Goal: Task Accomplishment & Management: Manage account settings

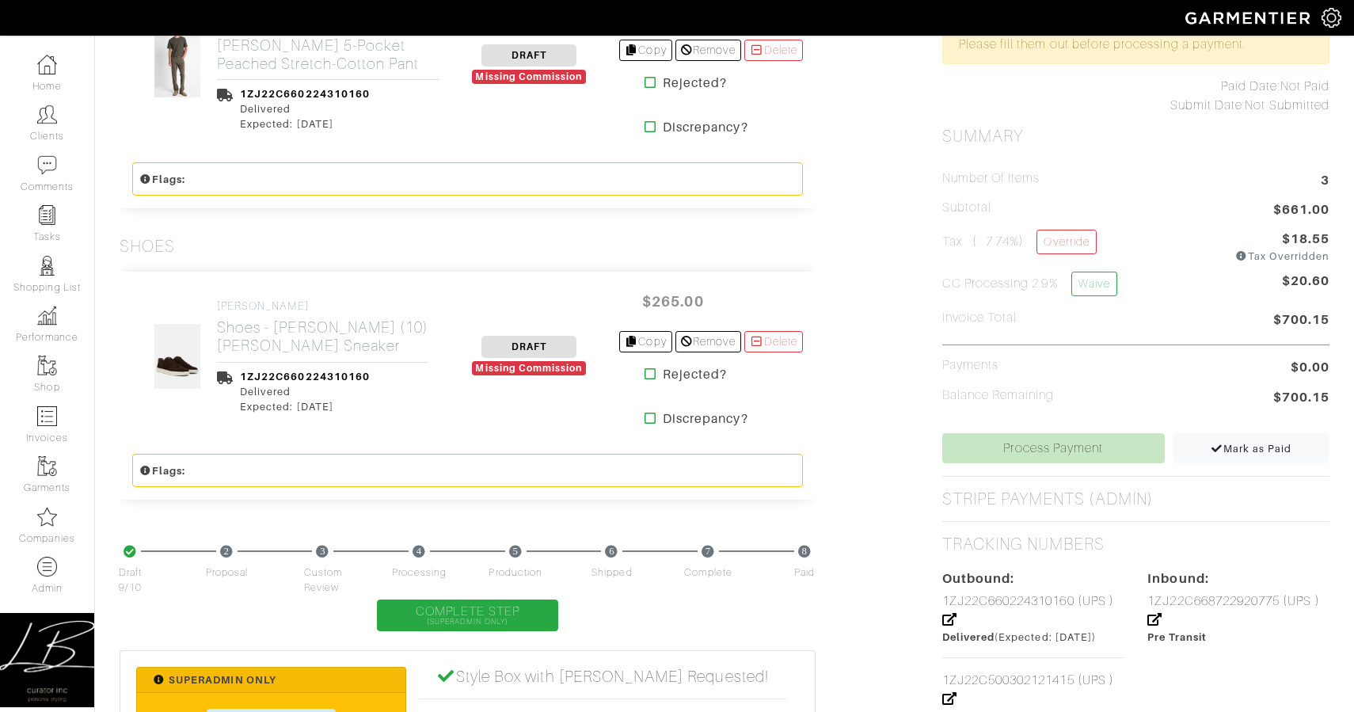
scroll to position [708, 0]
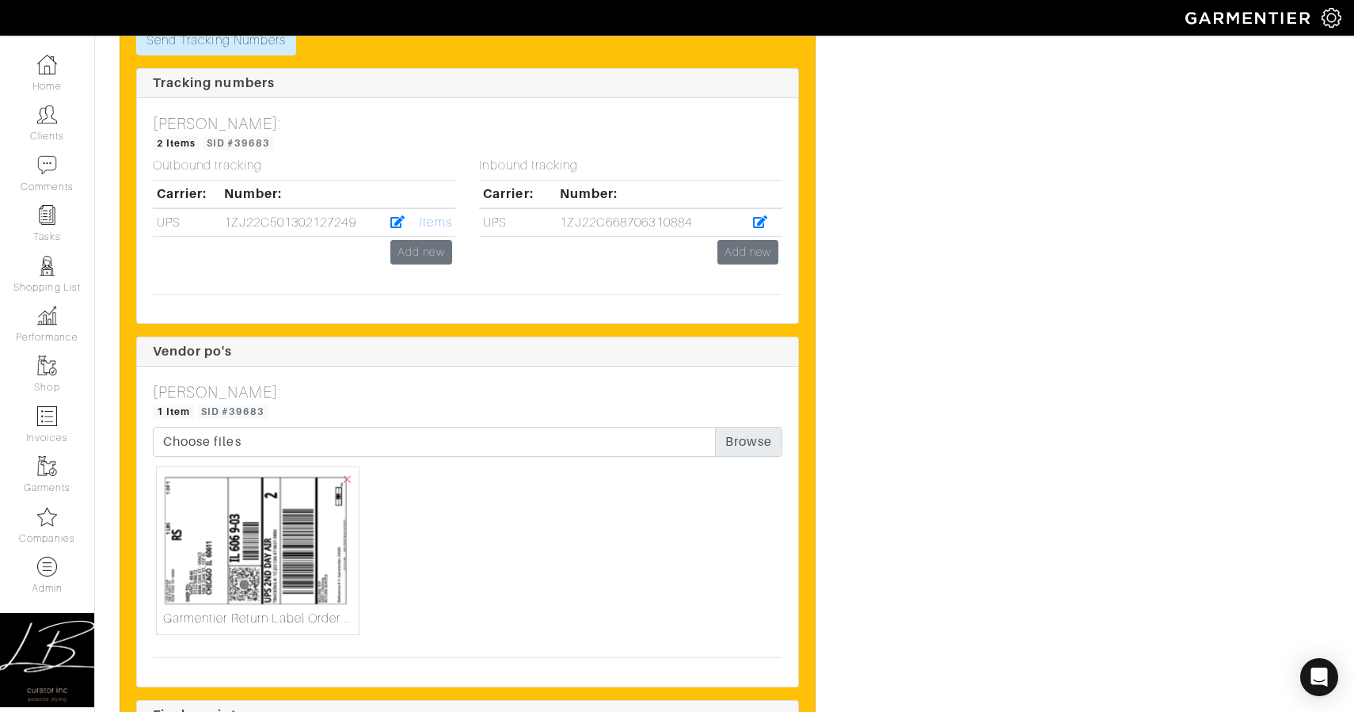
scroll to position [3243, 0]
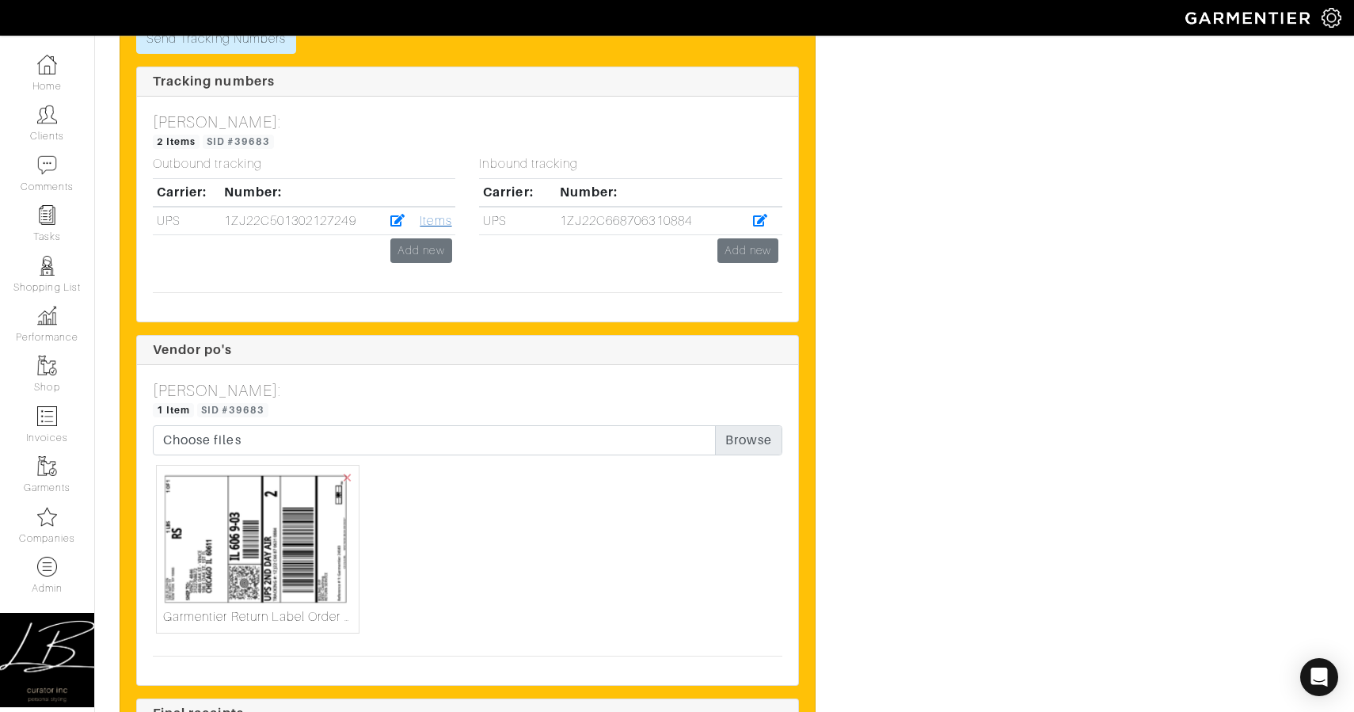
click at [440, 221] on link "Items" at bounding box center [436, 221] width 32 height 14
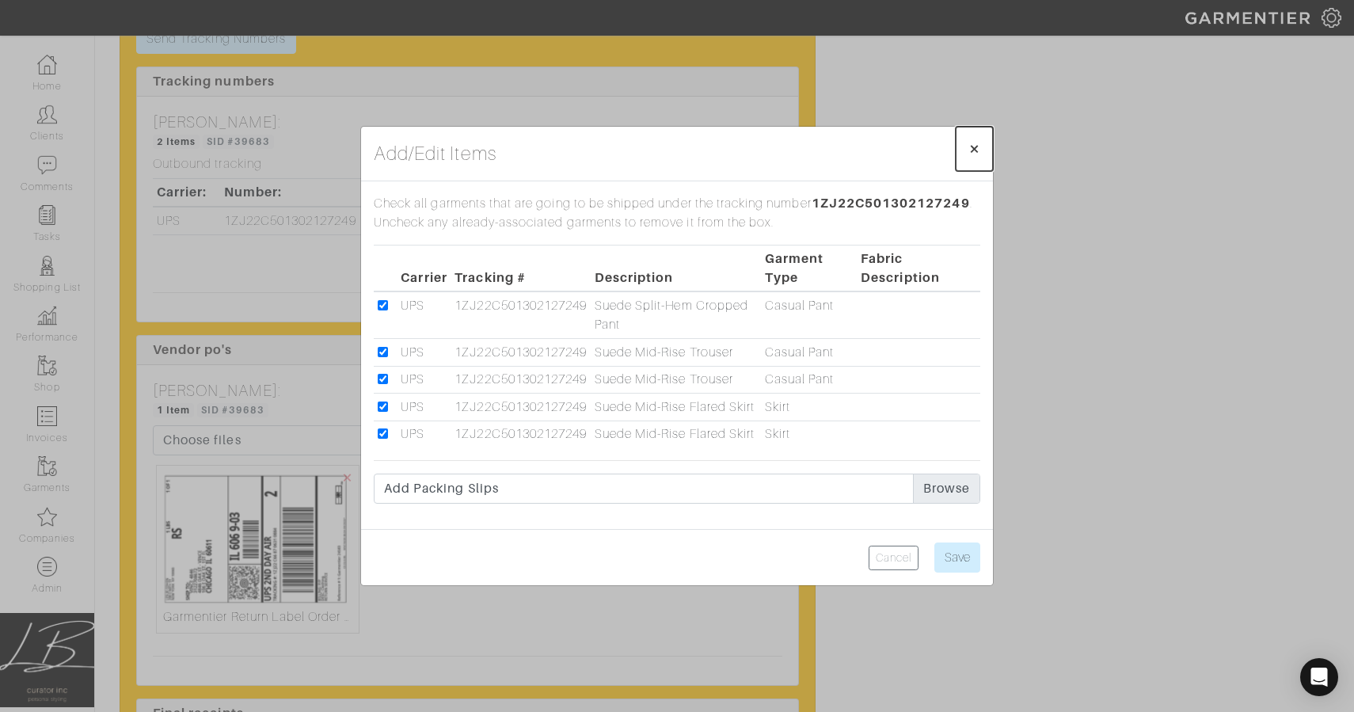
click at [978, 138] on span "×" at bounding box center [975, 148] width 12 height 21
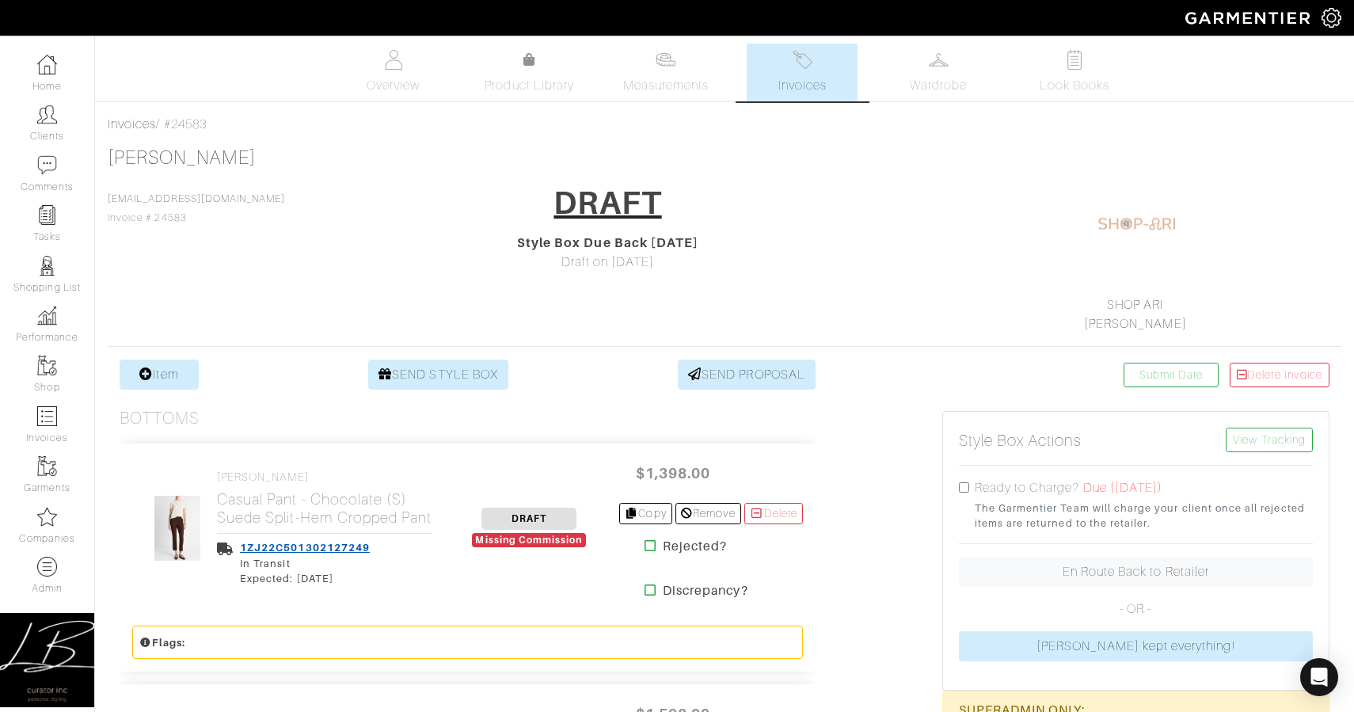
click at [278, 554] on link "1ZJ22C501302127249" at bounding box center [305, 548] width 130 height 12
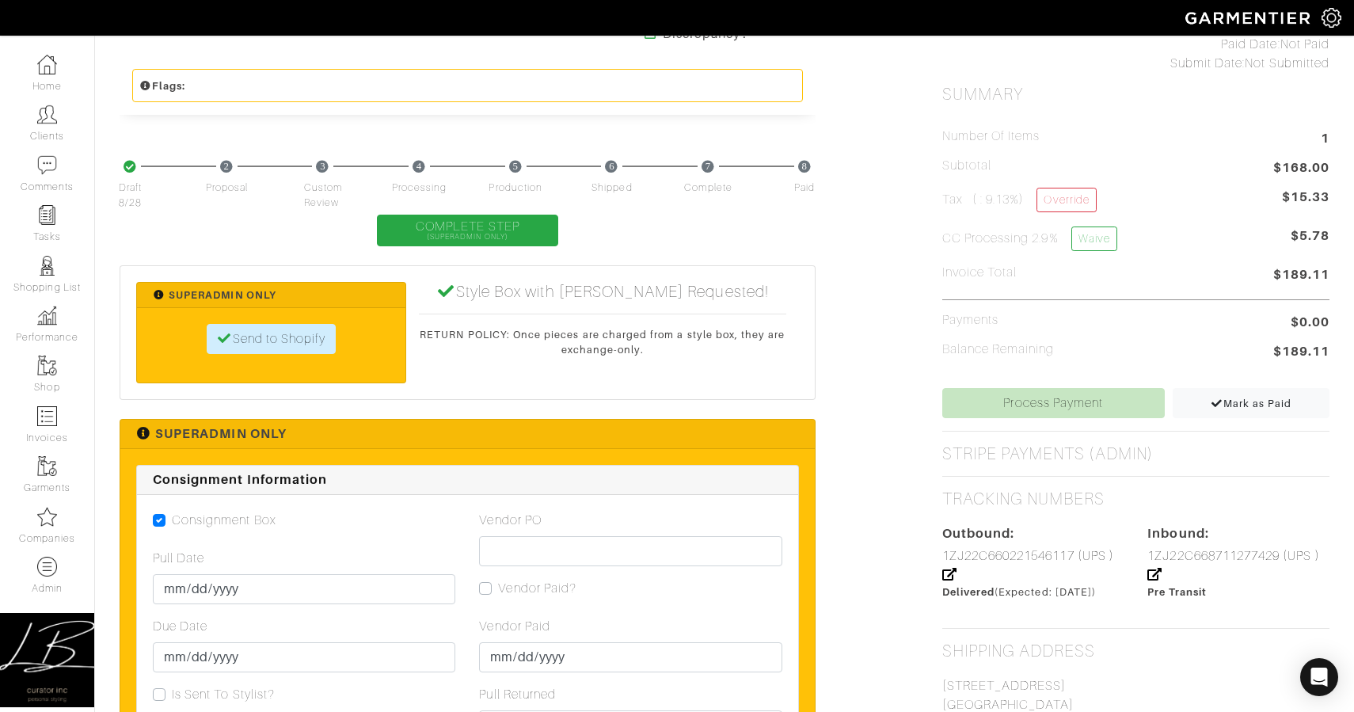
scroll to position [496, 0]
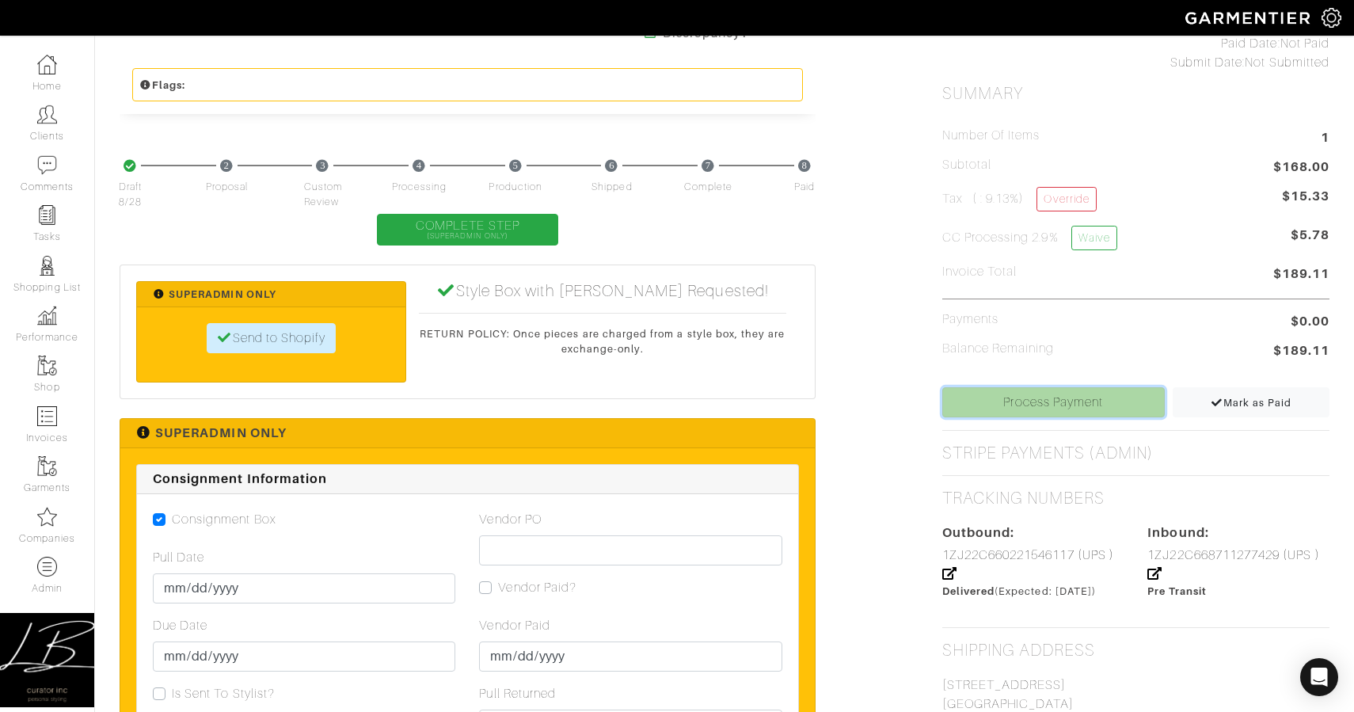
click at [1044, 403] on link "Process Payment" at bounding box center [1053, 402] width 223 height 30
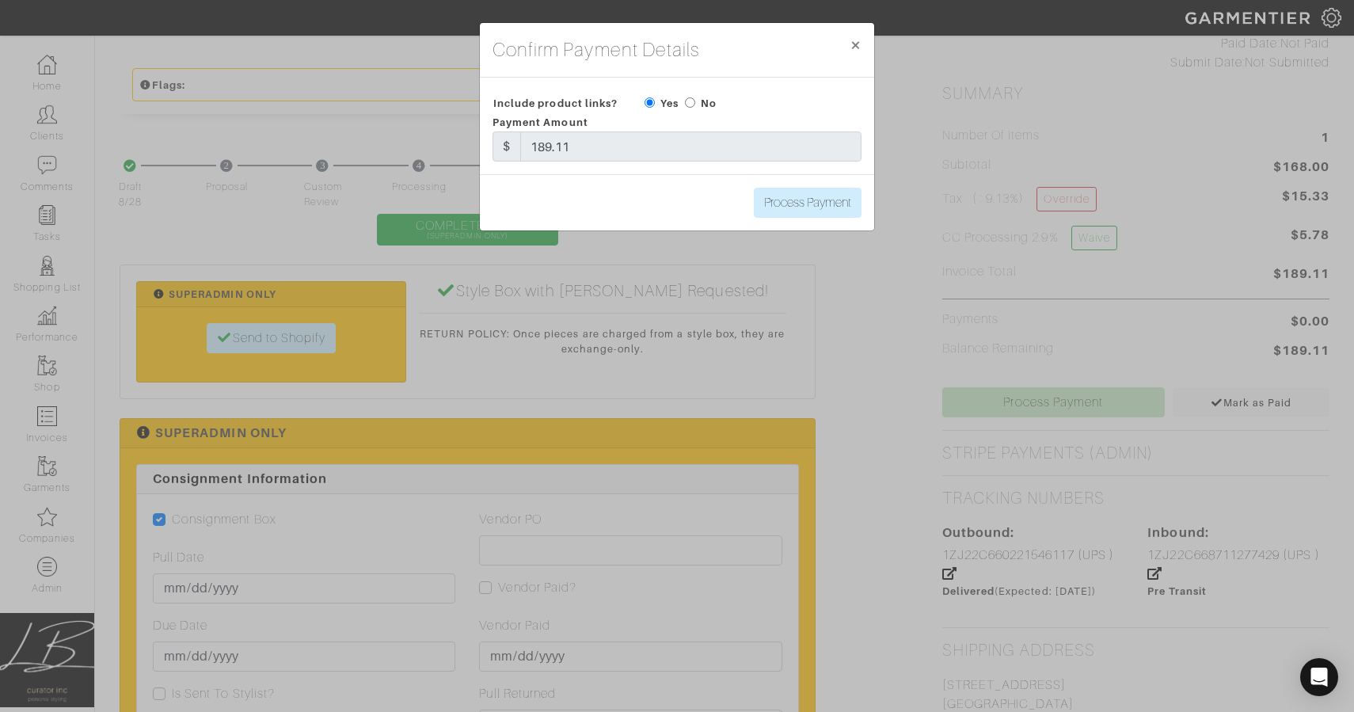
drag, startPoint x: 691, startPoint y: 101, endPoint x: 698, endPoint y: 106, distance: 8.6
click at [691, 101] on input "radio" at bounding box center [690, 102] width 10 height 10
radio input "true"
click at [797, 204] on input "Process Payment" at bounding box center [808, 203] width 108 height 30
type input "Process Payment"
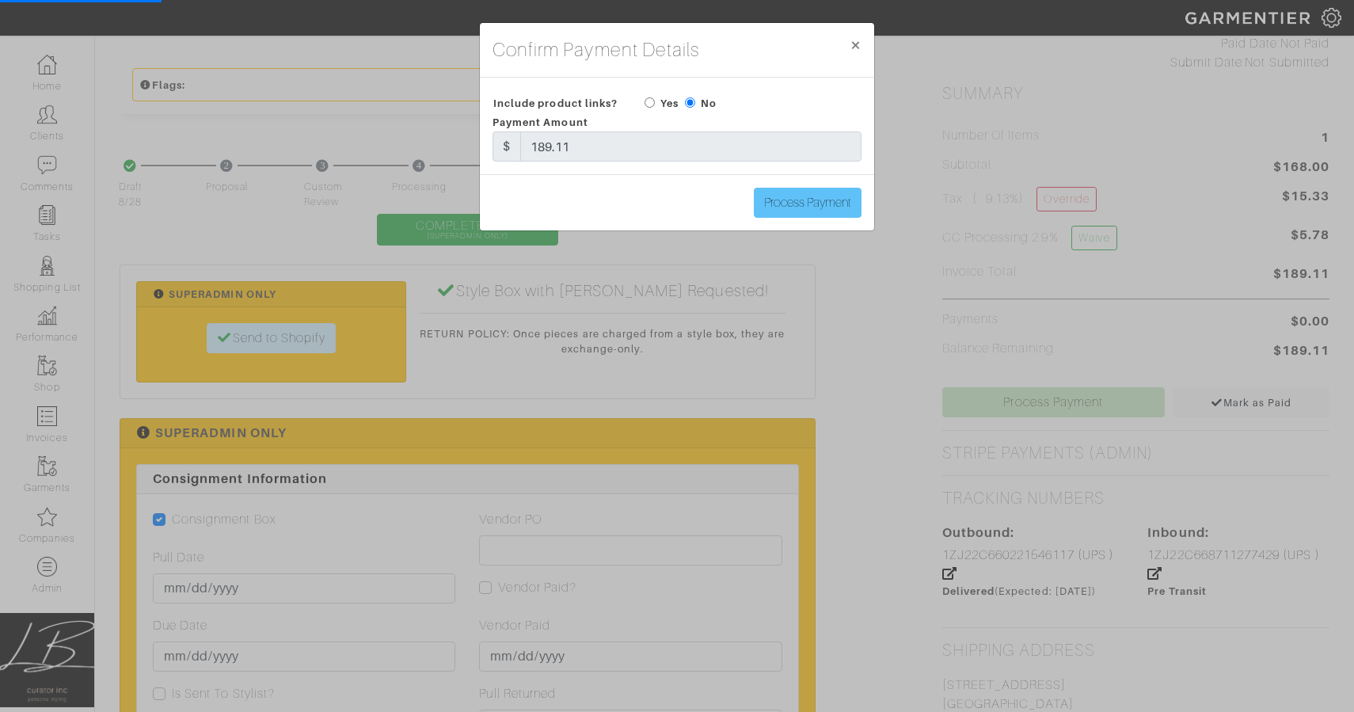
scroll to position [0, 0]
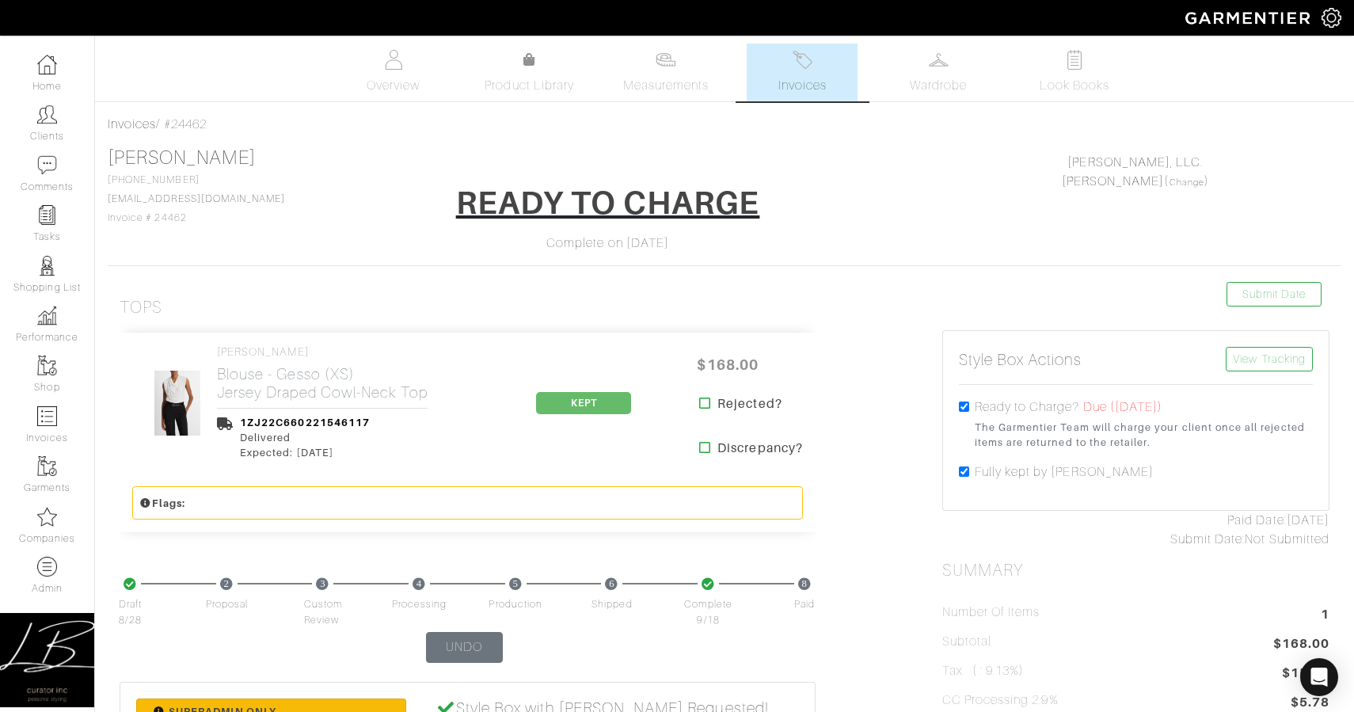
click at [964, 470] on input "checkbox" at bounding box center [964, 471] width 10 height 10
checkbox input "false"
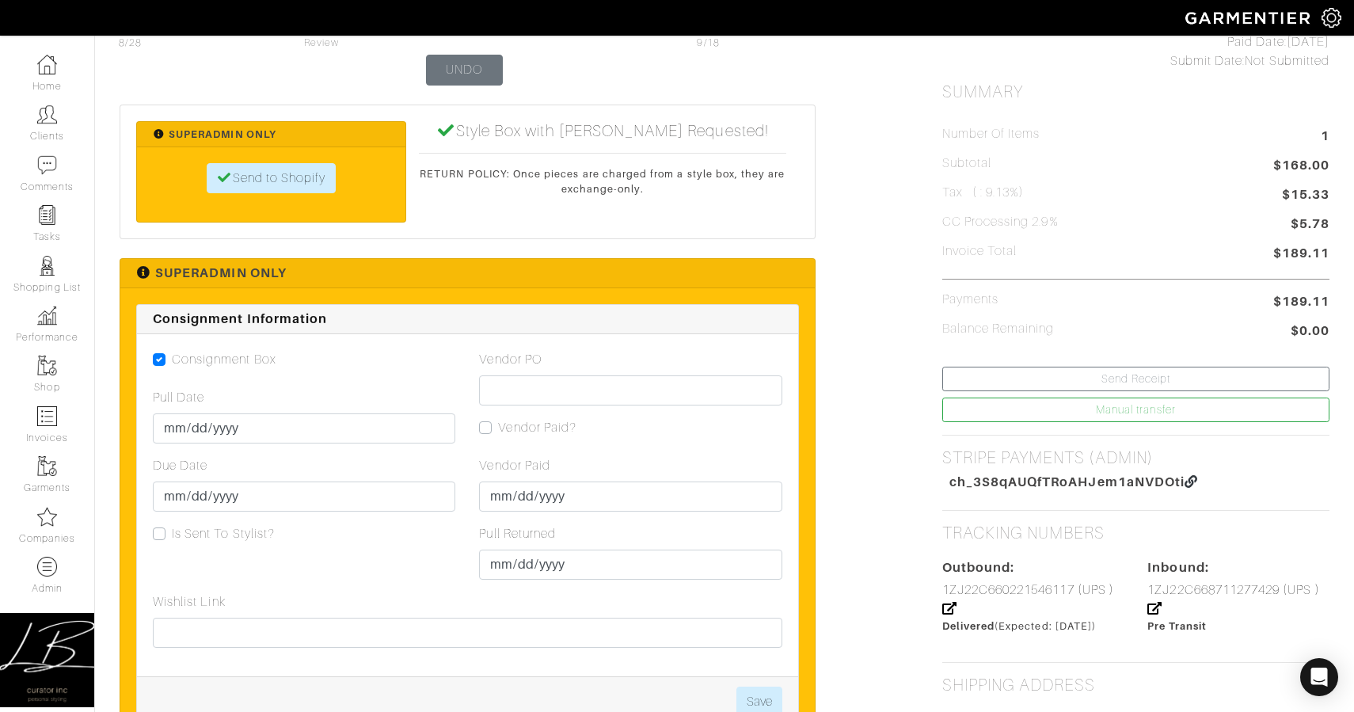
scroll to position [52, 0]
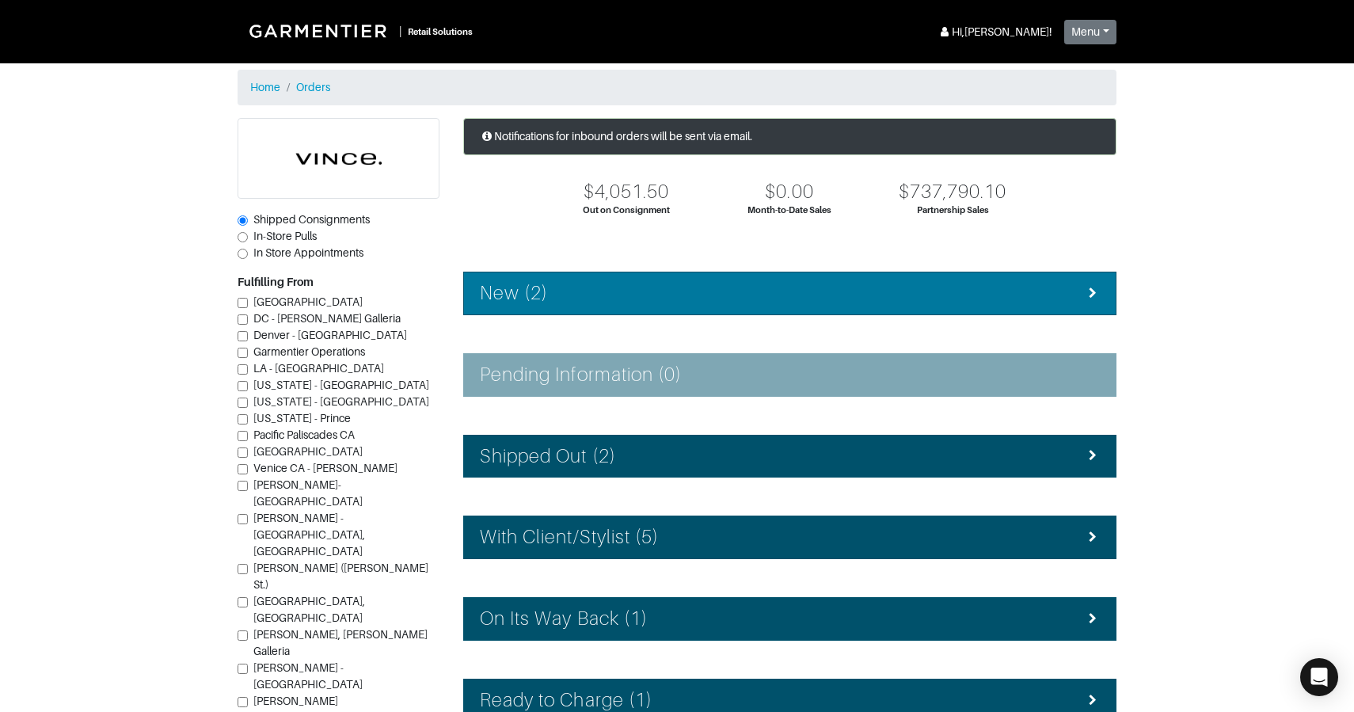
click at [763, 273] on li "New (2)" at bounding box center [789, 294] width 653 height 44
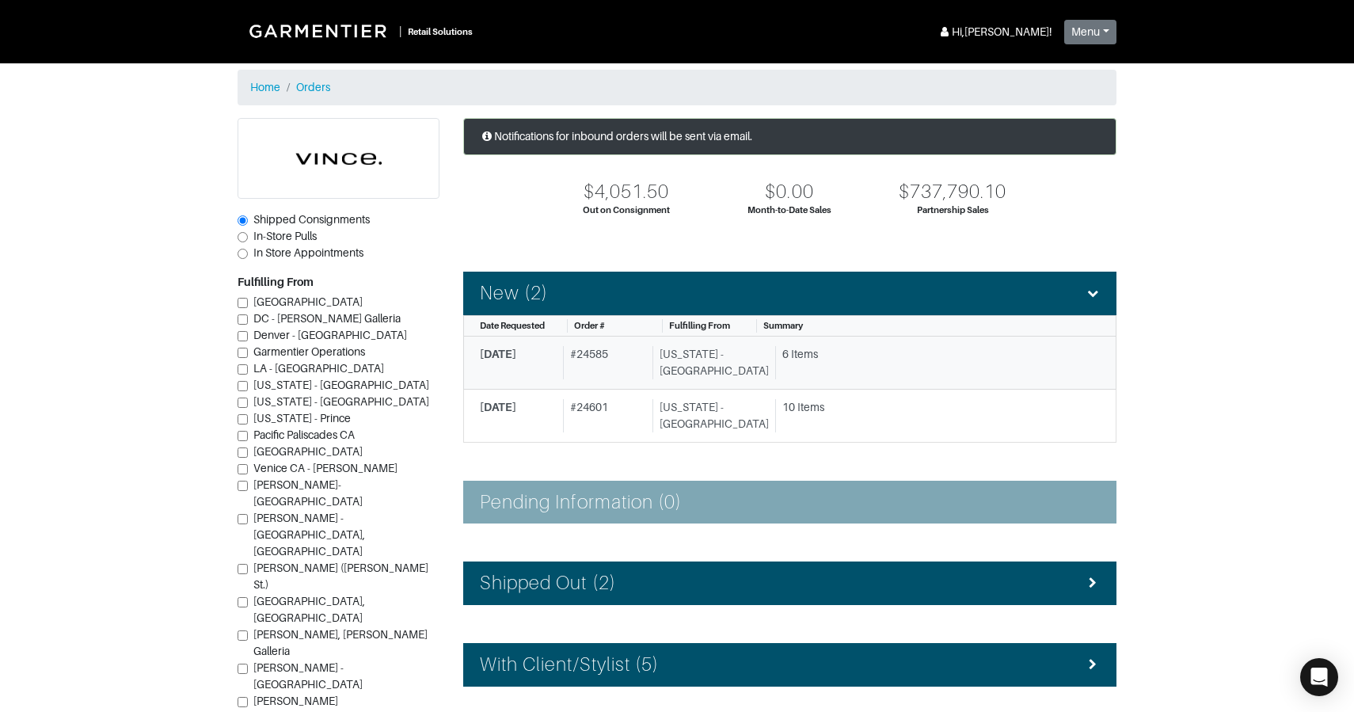
click at [784, 360] on div "6 Items" at bounding box center [935, 354] width 306 height 17
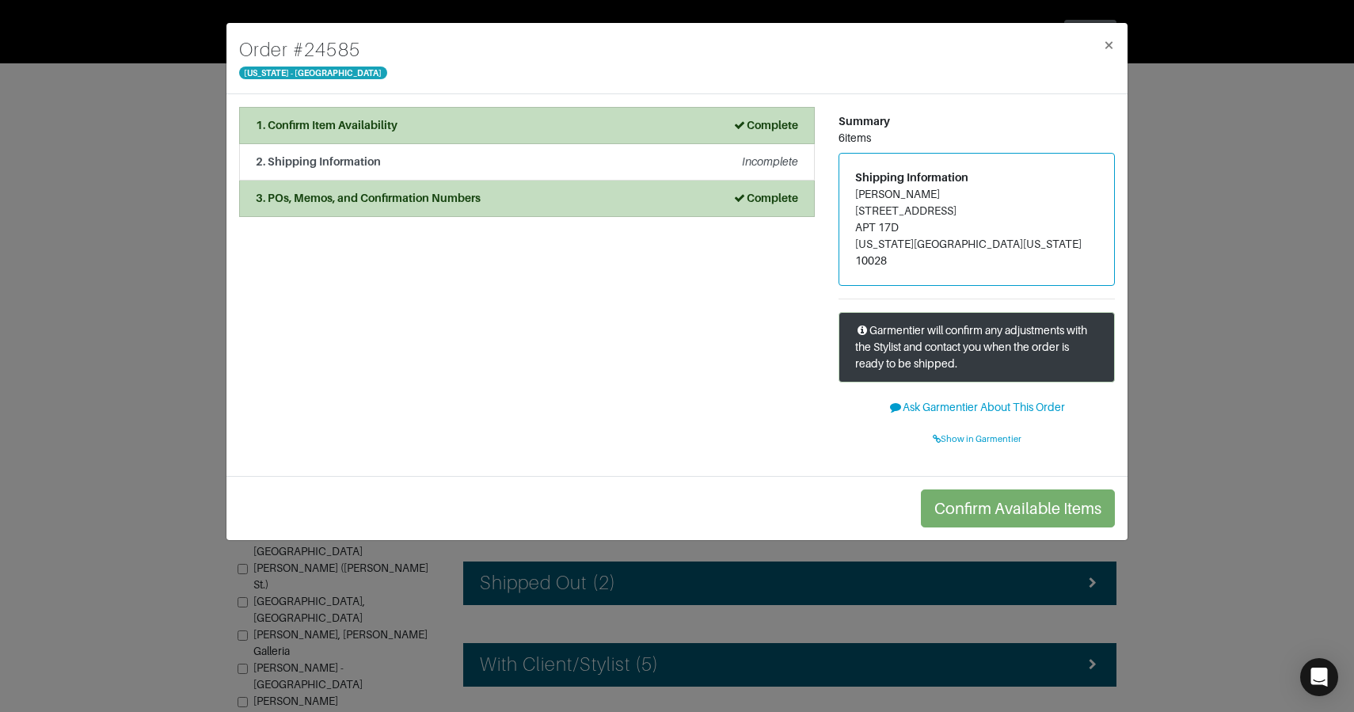
click at [1176, 226] on div "Order # 24585 [US_STATE] - [GEOGRAPHIC_DATA] × 1. Confirm Item Availability Com…" at bounding box center [677, 356] width 1354 height 712
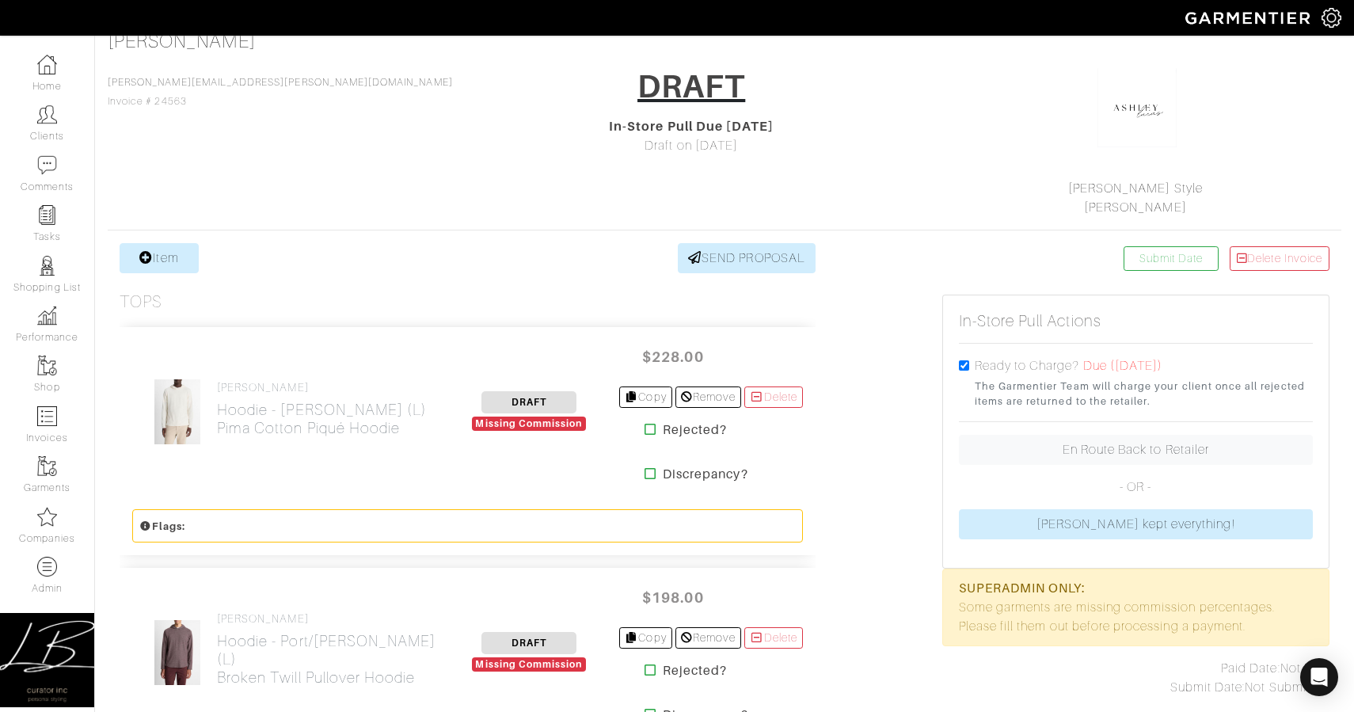
scroll to position [271, 0]
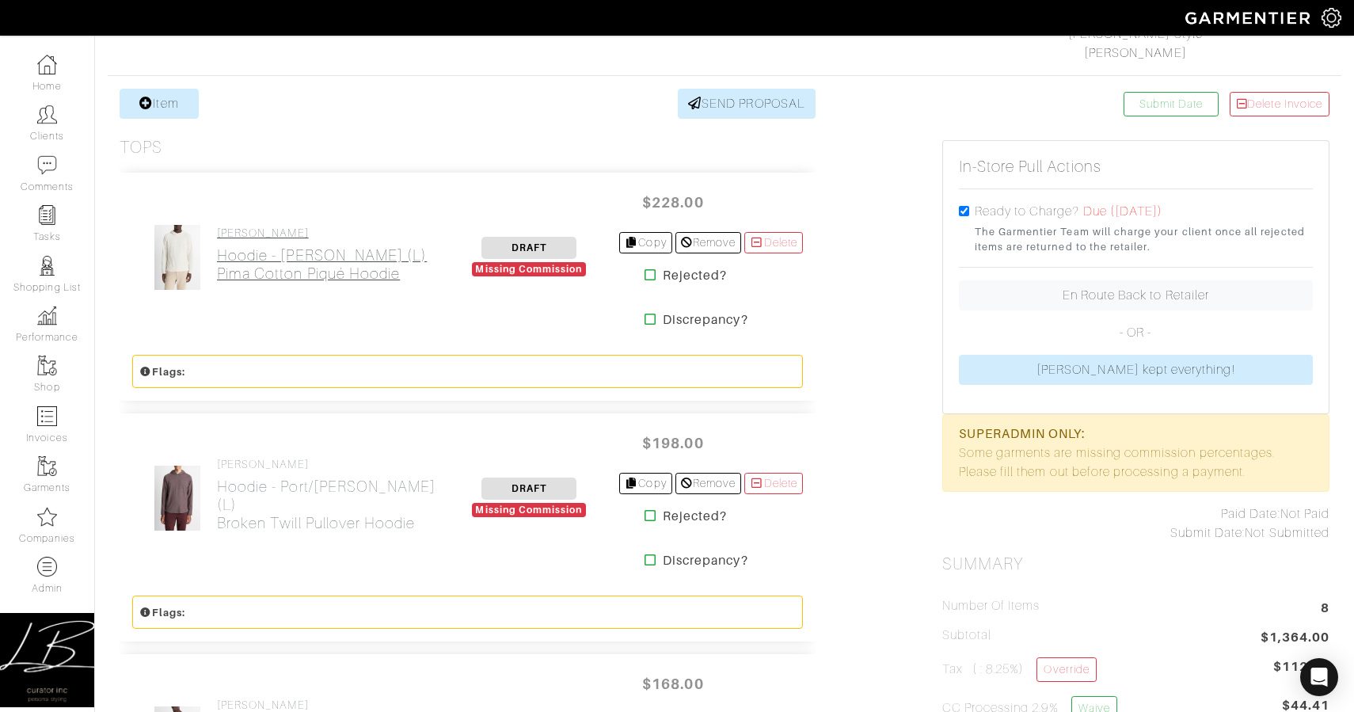
click at [284, 277] on h2 "Hoodie - [PERSON_NAME] (L) Pima Cotton Piqué Hoodie" at bounding box center [322, 264] width 210 height 36
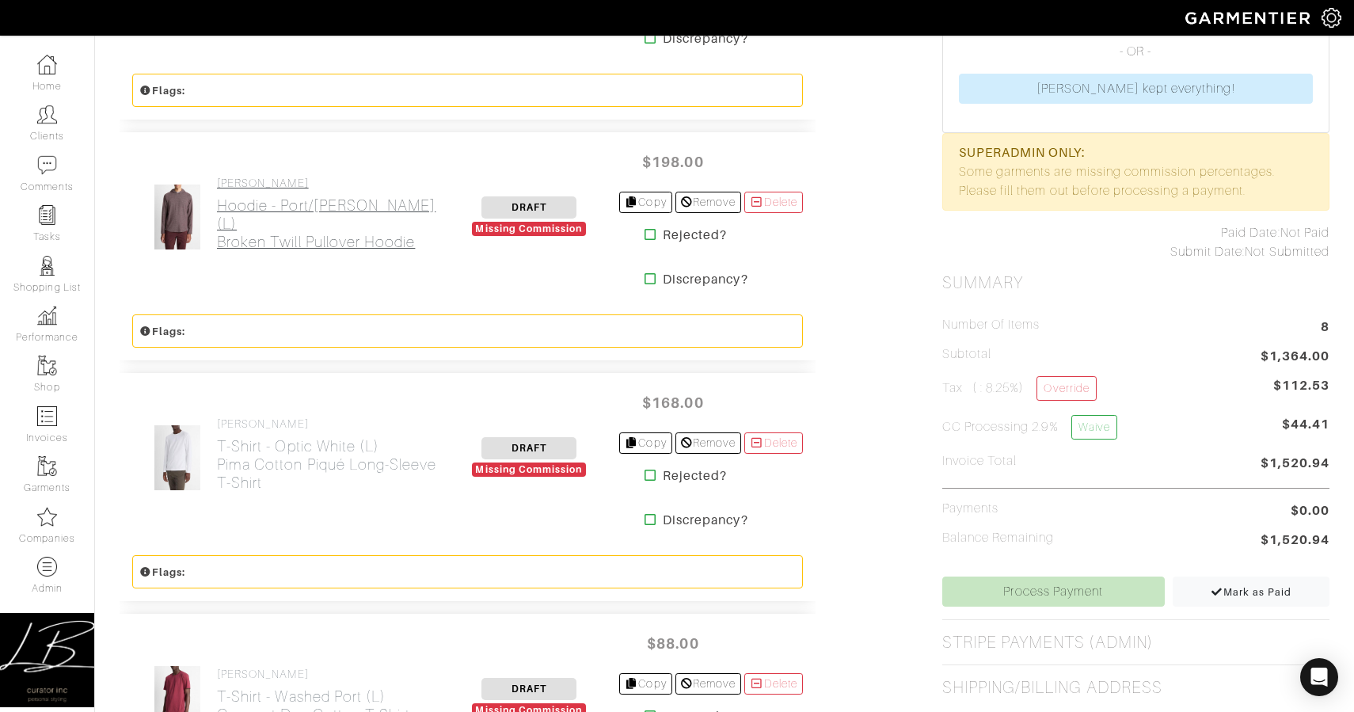
click at [259, 222] on h2 "Hoodie - Port/Heather Grey (L) Broken Twill Pullover Hoodie" at bounding box center [328, 223] width 223 height 55
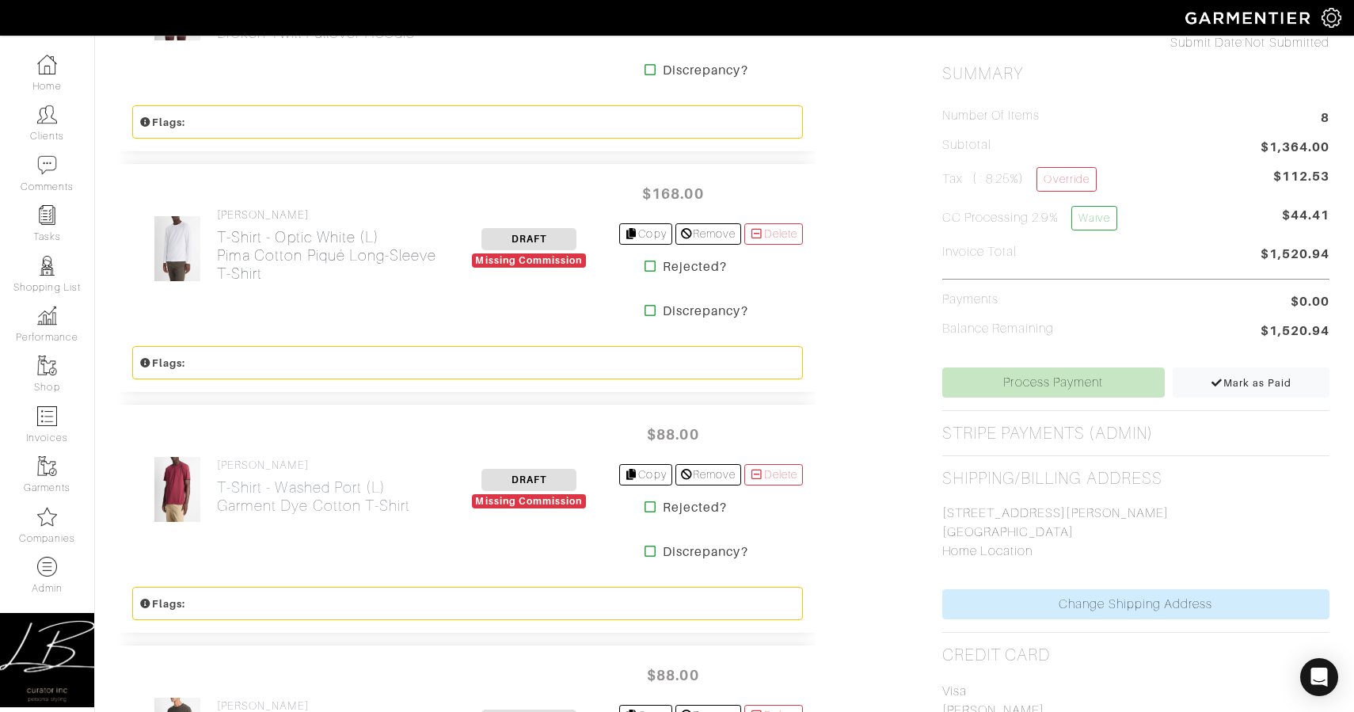
click at [247, 248] on h2 "T-Shirt - Optic White (L) Pima Cotton Piqué Long-Sleeve T-Shirt" at bounding box center [328, 255] width 223 height 55
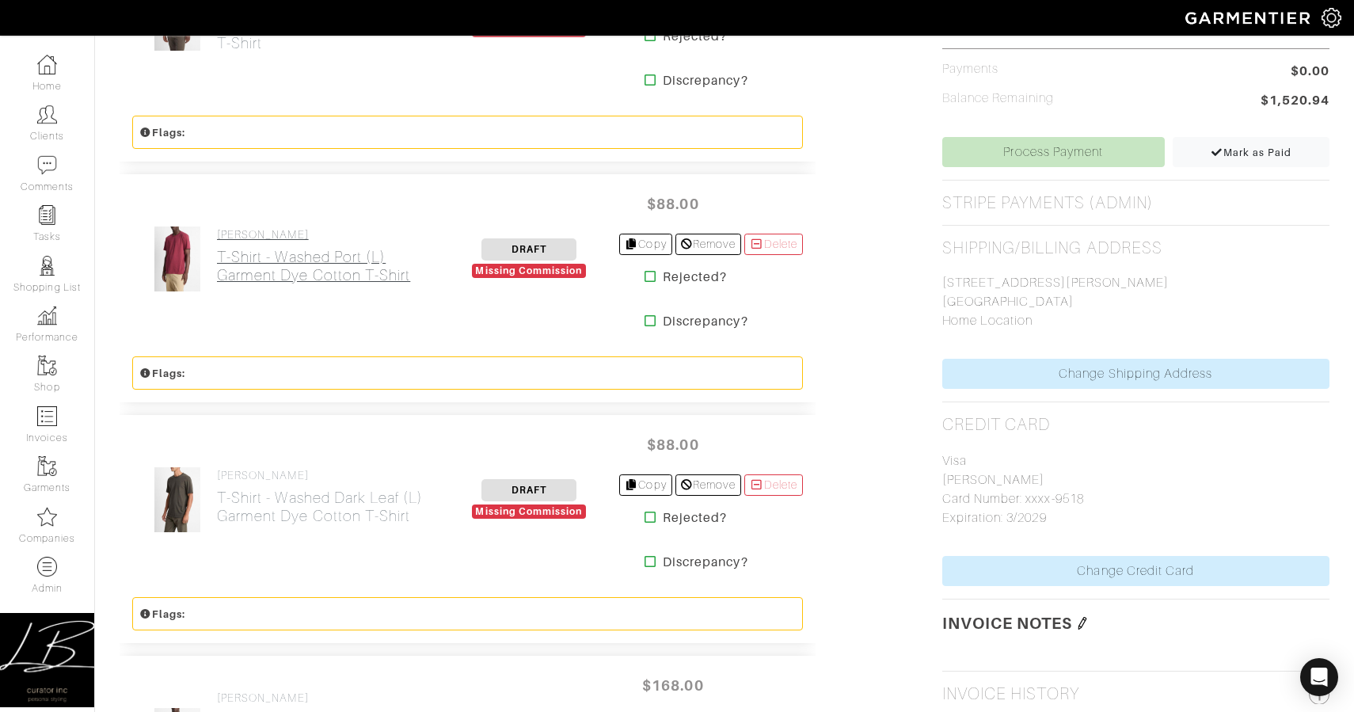
click at [247, 248] on h2 "T-Shirt - Washed Port (L) Garment Dye Cotton T-Shirt" at bounding box center [313, 266] width 193 height 36
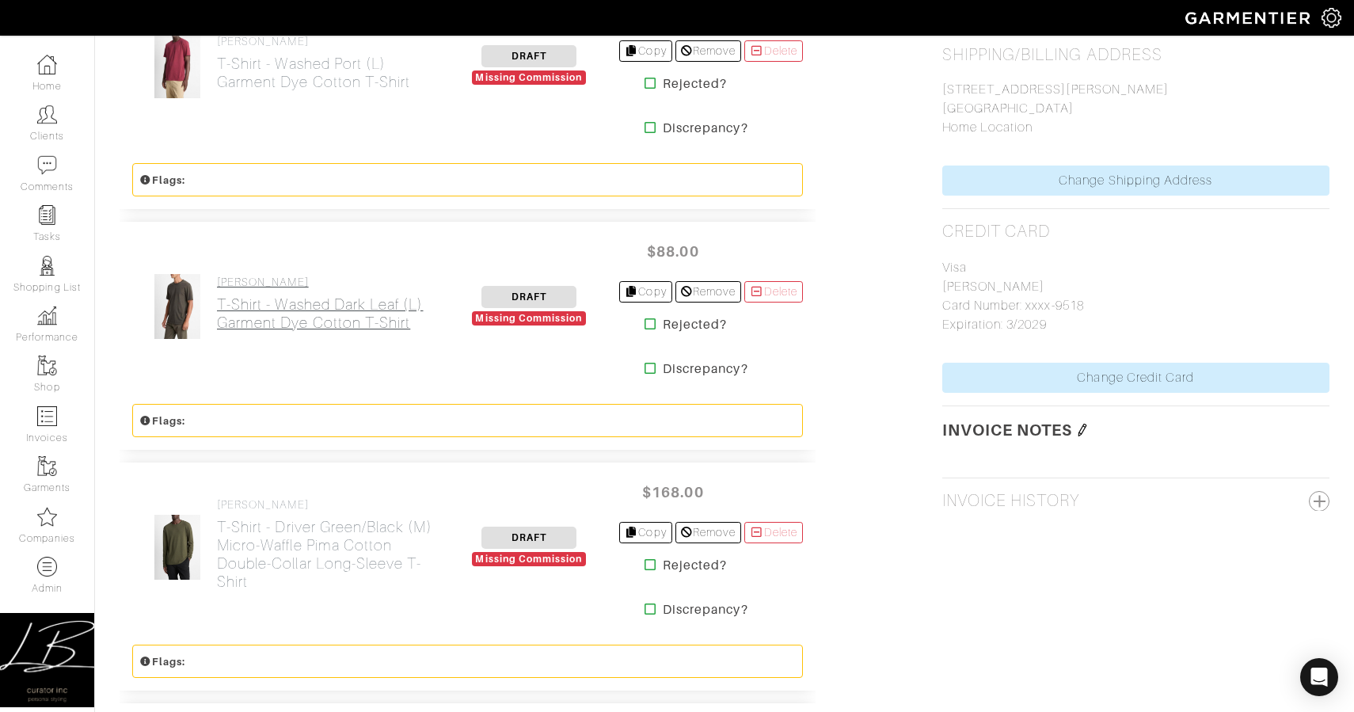
click at [253, 283] on h4 "[PERSON_NAME]" at bounding box center [320, 282] width 207 height 13
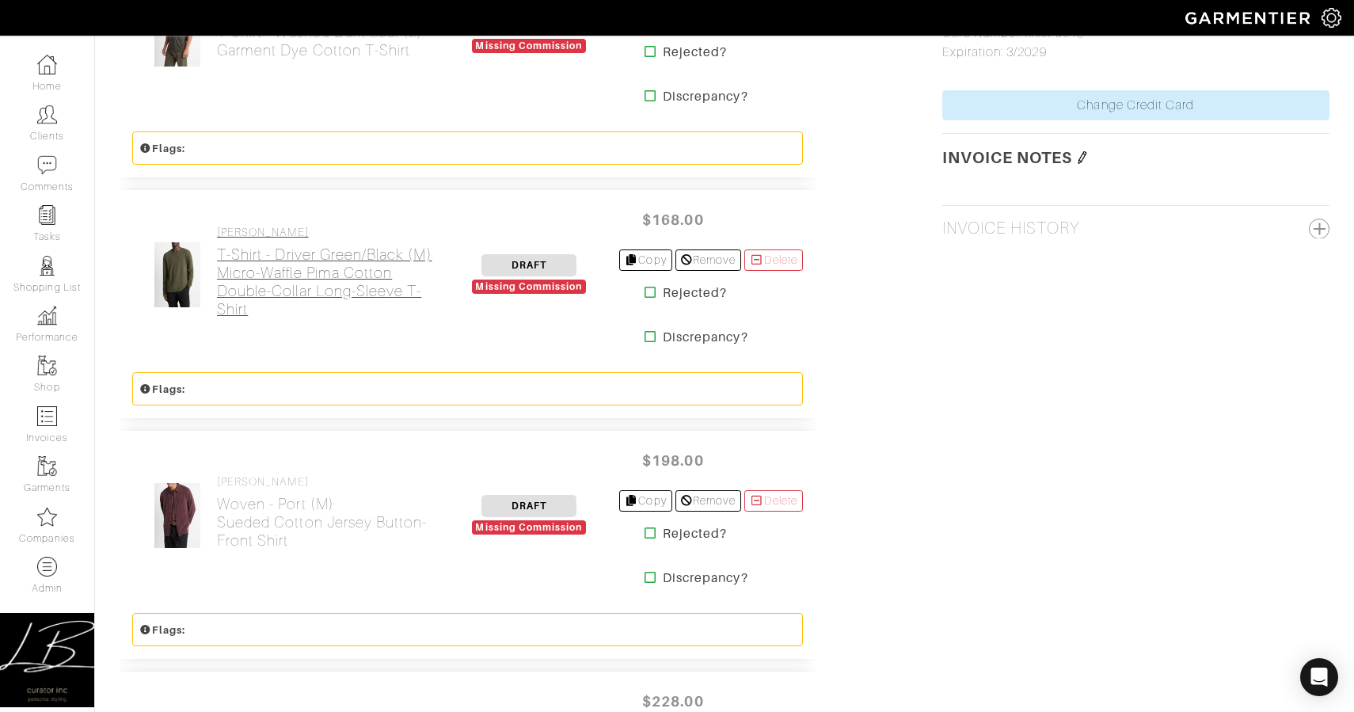
click at [253, 283] on h2 "T-Shirt - Driver Green/Black (M) Micro-Waffle Pima Cotton Double-Collar Long-Sl…" at bounding box center [328, 282] width 223 height 73
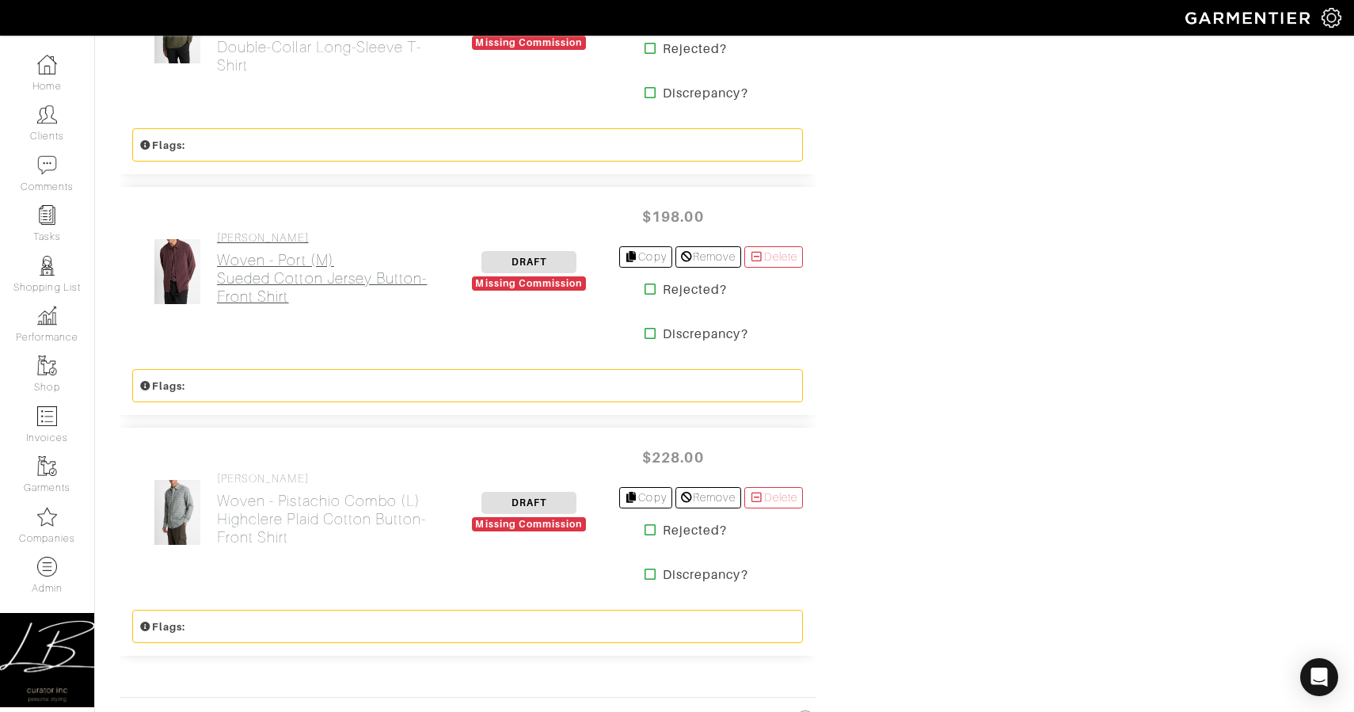
click at [254, 279] on h2 "Woven - Port (M) Sueded Cotton Jersey Button-Front Shirt" at bounding box center [328, 278] width 223 height 55
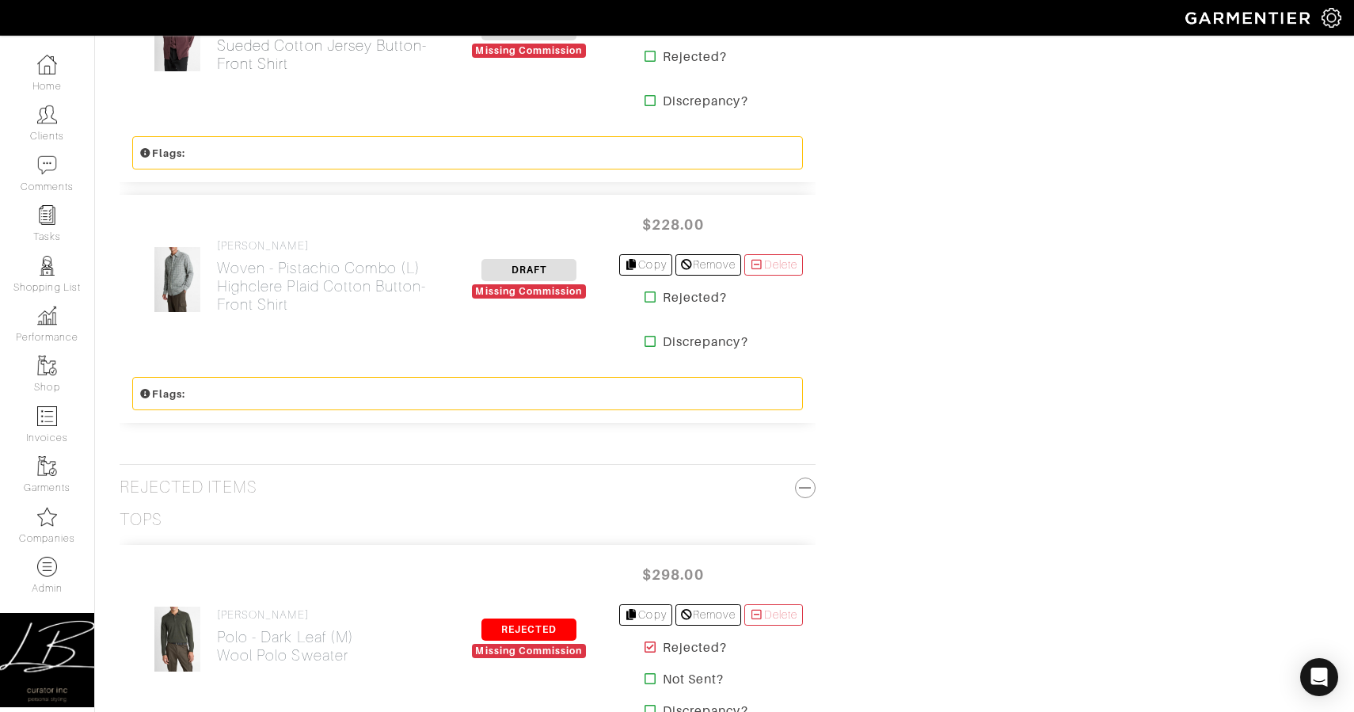
scroll to position [1936, 0]
click at [254, 279] on h2 "Woven - Pistachio Combo (L) Highclere Plaid Cotton Button-Front Shirt" at bounding box center [328, 284] width 223 height 55
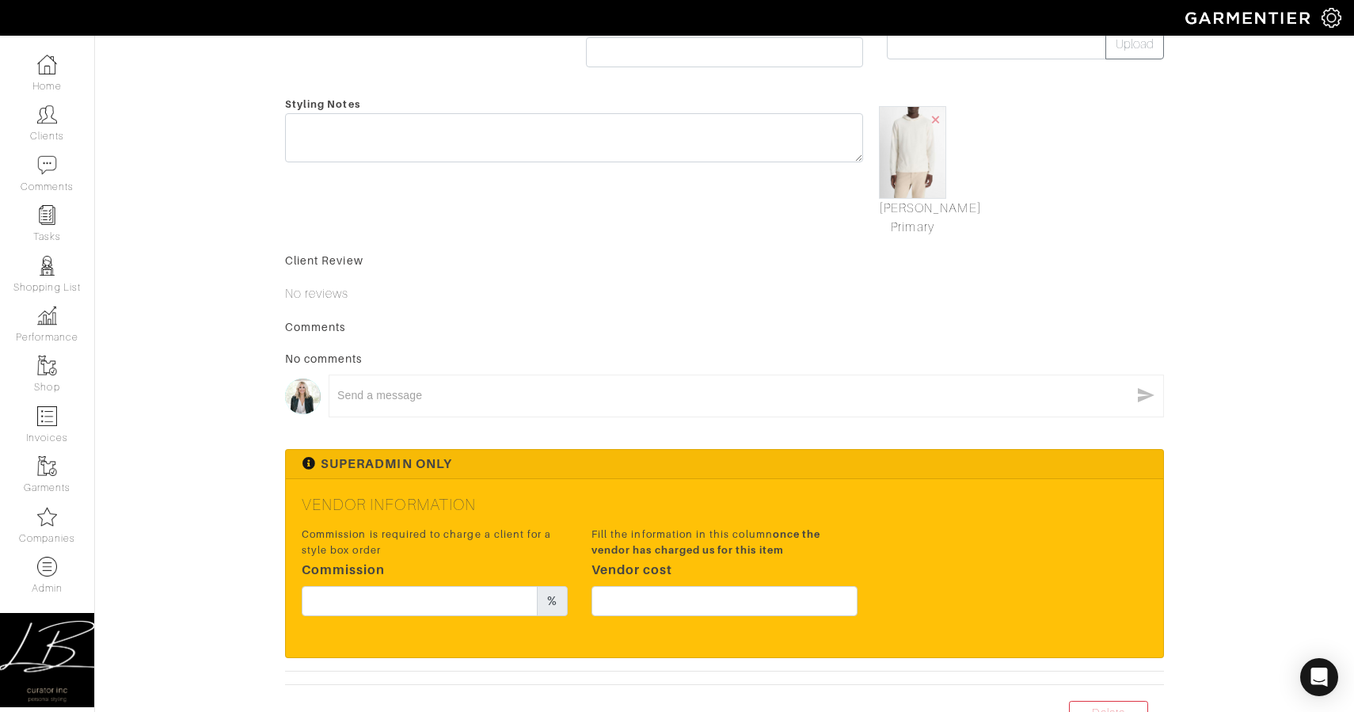
scroll to position [468, 0]
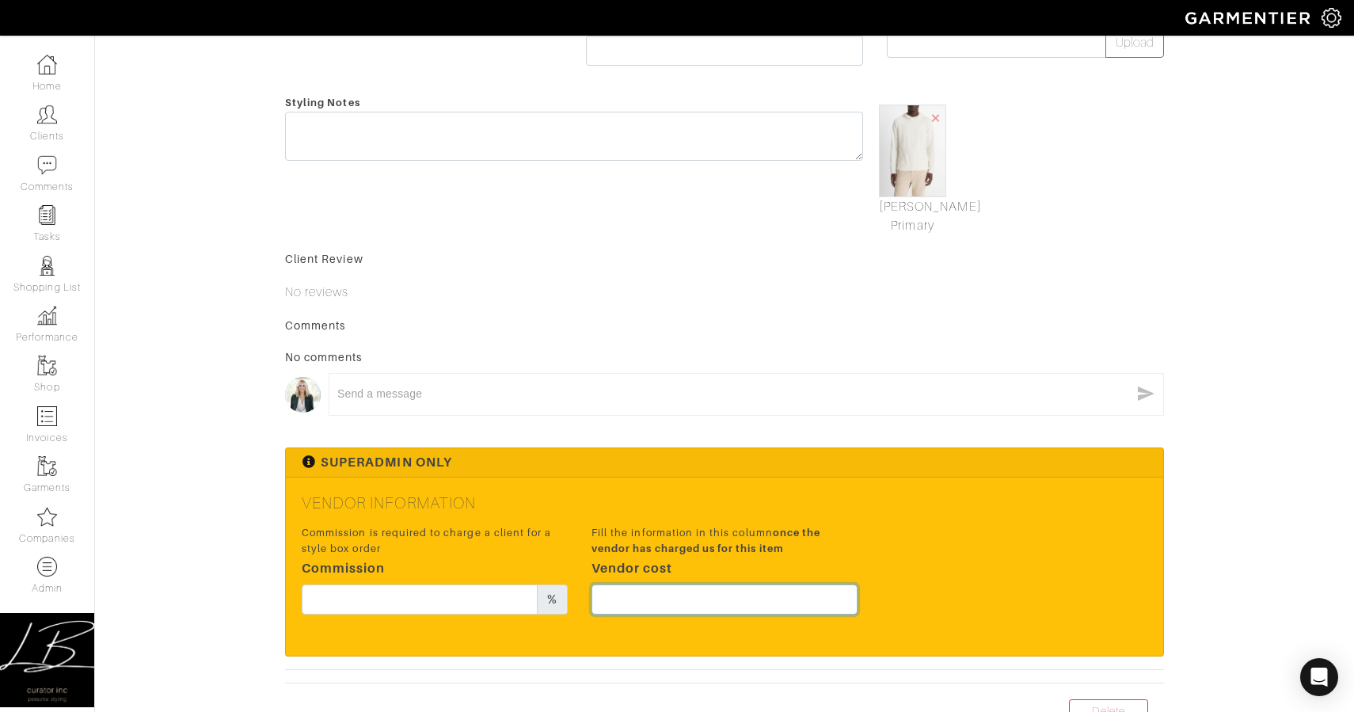
click at [777, 592] on input "text" at bounding box center [725, 599] width 266 height 30
type input "171"
click at [494, 588] on input "text" at bounding box center [420, 599] width 236 height 30
type input "20"
click at [783, 316] on form "Save Cancel Garment Type Tops Bottoms Sport Coats Suiting Outerwear Shoes Swimw…" at bounding box center [724, 177] width 879 height 1076
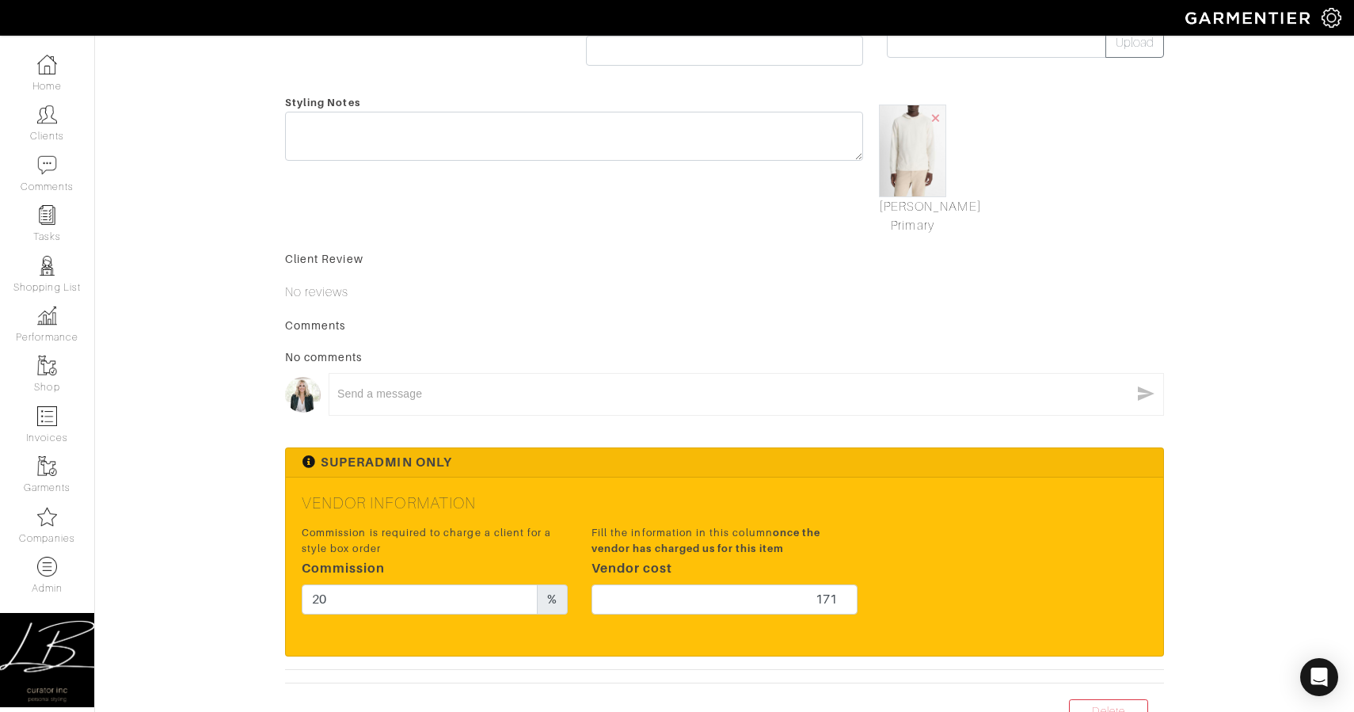
scroll to position [0, 0]
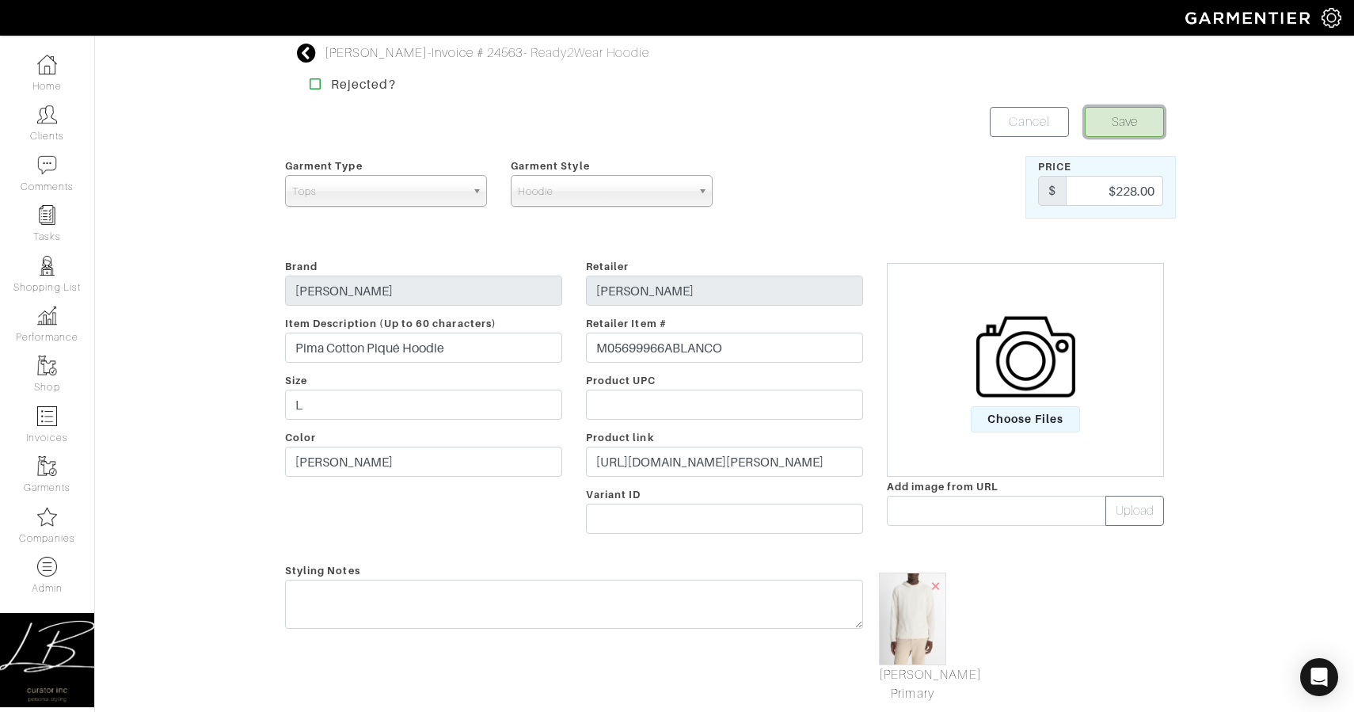
click at [1125, 132] on button "Save" at bounding box center [1124, 122] width 79 height 30
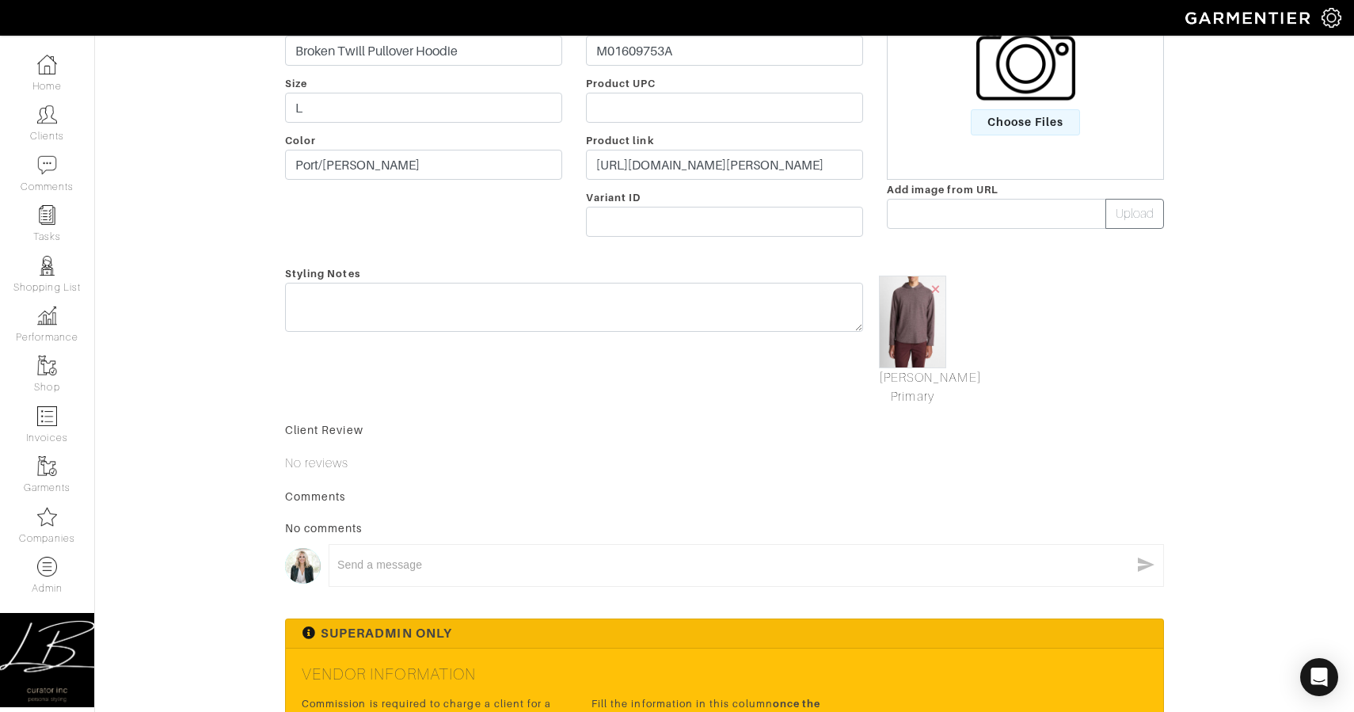
scroll to position [556, 0]
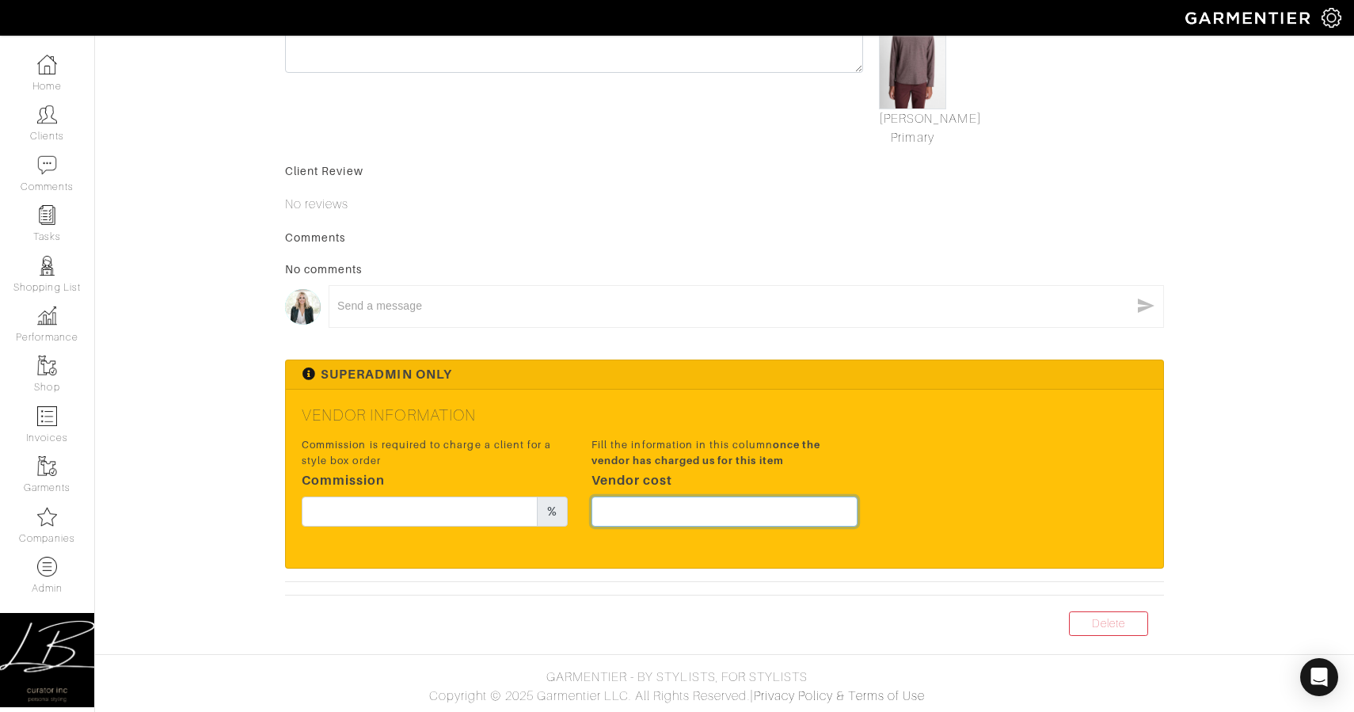
click at [730, 517] on input "text" at bounding box center [725, 512] width 266 height 30
type input "148.5"
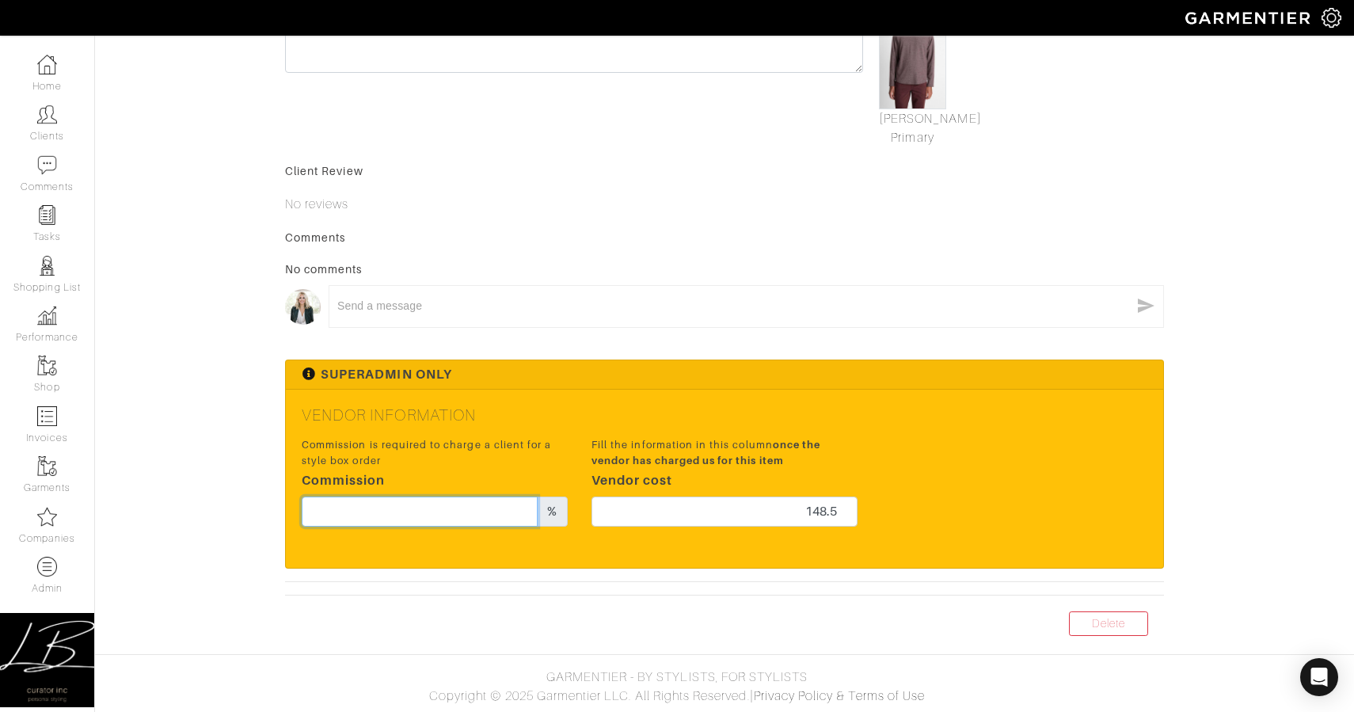
click at [505, 520] on input "text" at bounding box center [420, 512] width 236 height 30
type input "20"
click at [709, 352] on form "Save Cancel Garment Type Tops Bottoms Sport Coats Suiting Outerwear Shoes Swimw…" at bounding box center [724, 89] width 879 height 1076
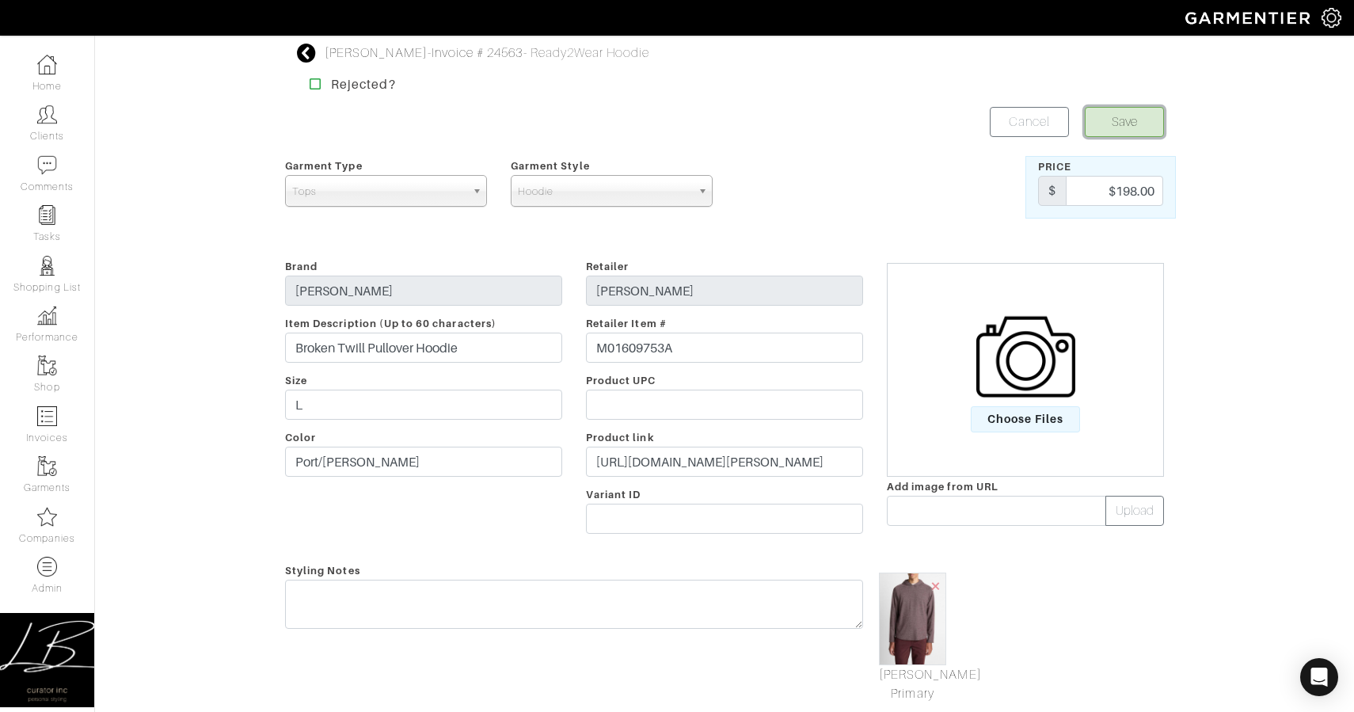
click at [1110, 120] on button "Save" at bounding box center [1124, 122] width 79 height 30
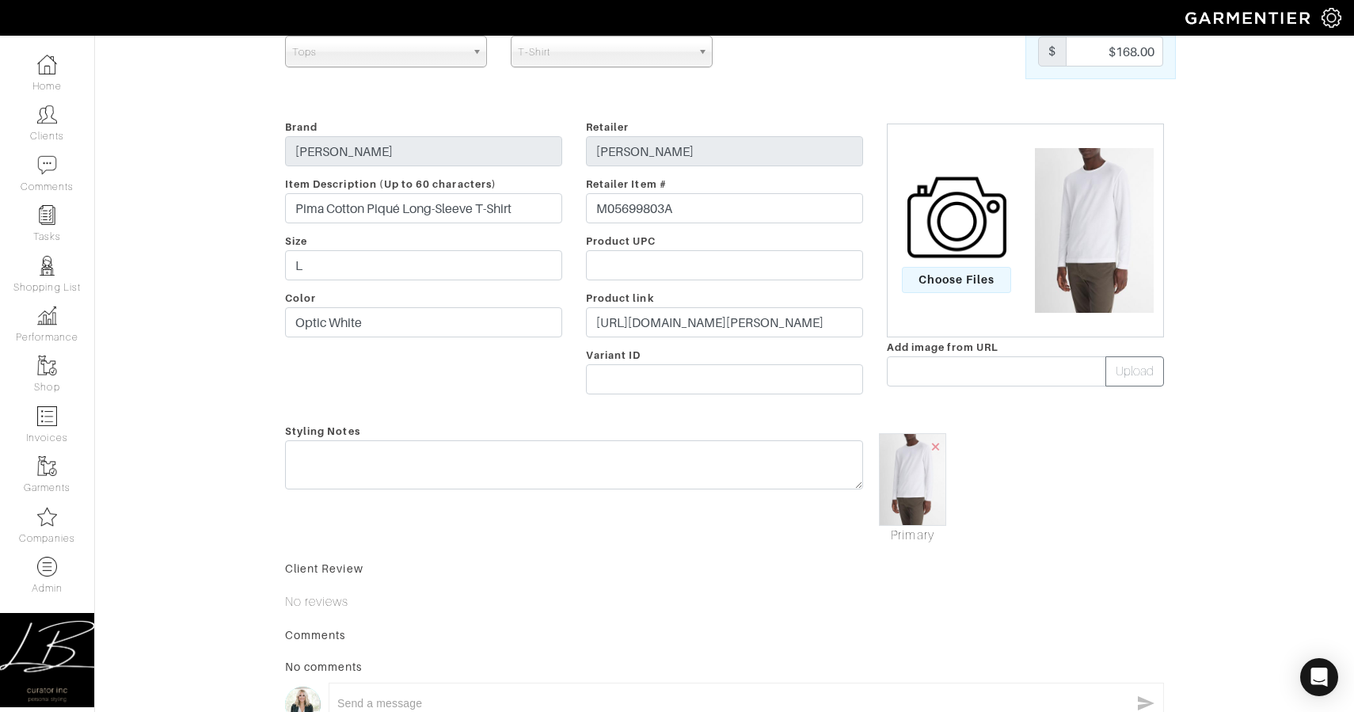
scroll to position [537, 0]
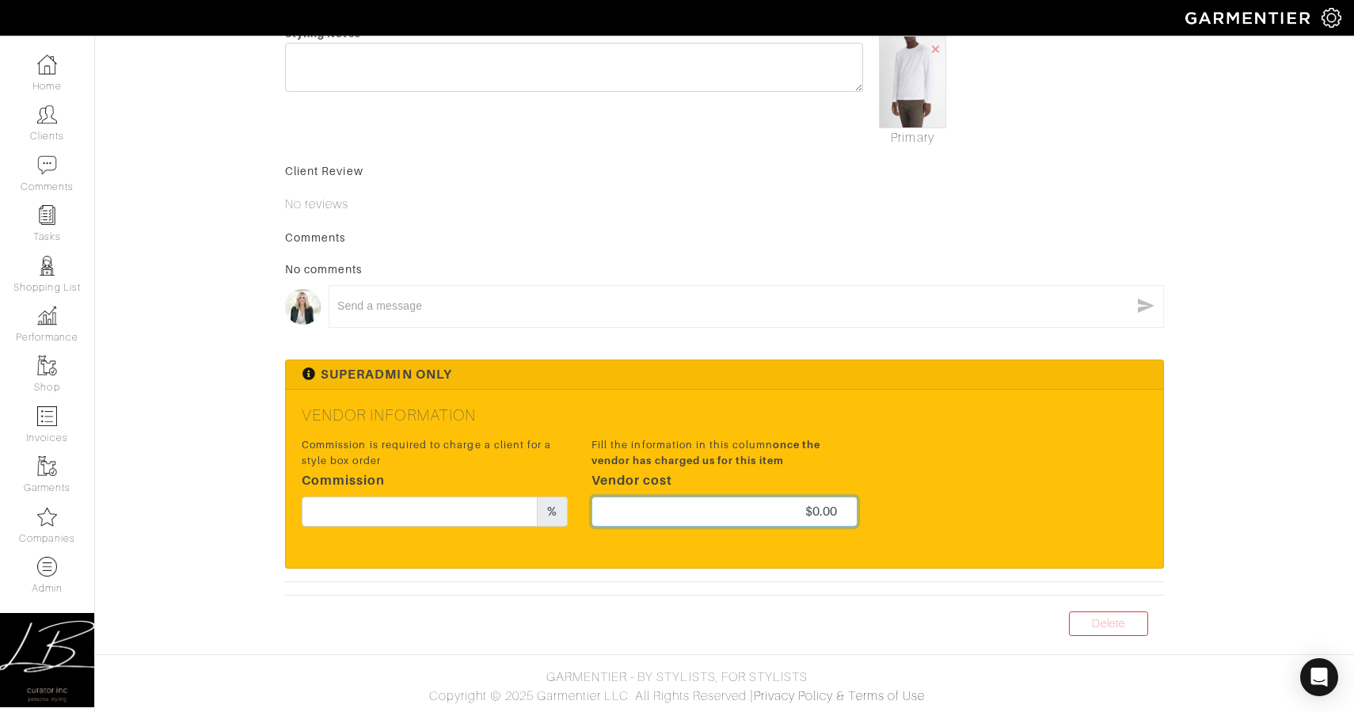
click at [756, 515] on input "$0.00" at bounding box center [725, 512] width 266 height 30
type input "126"
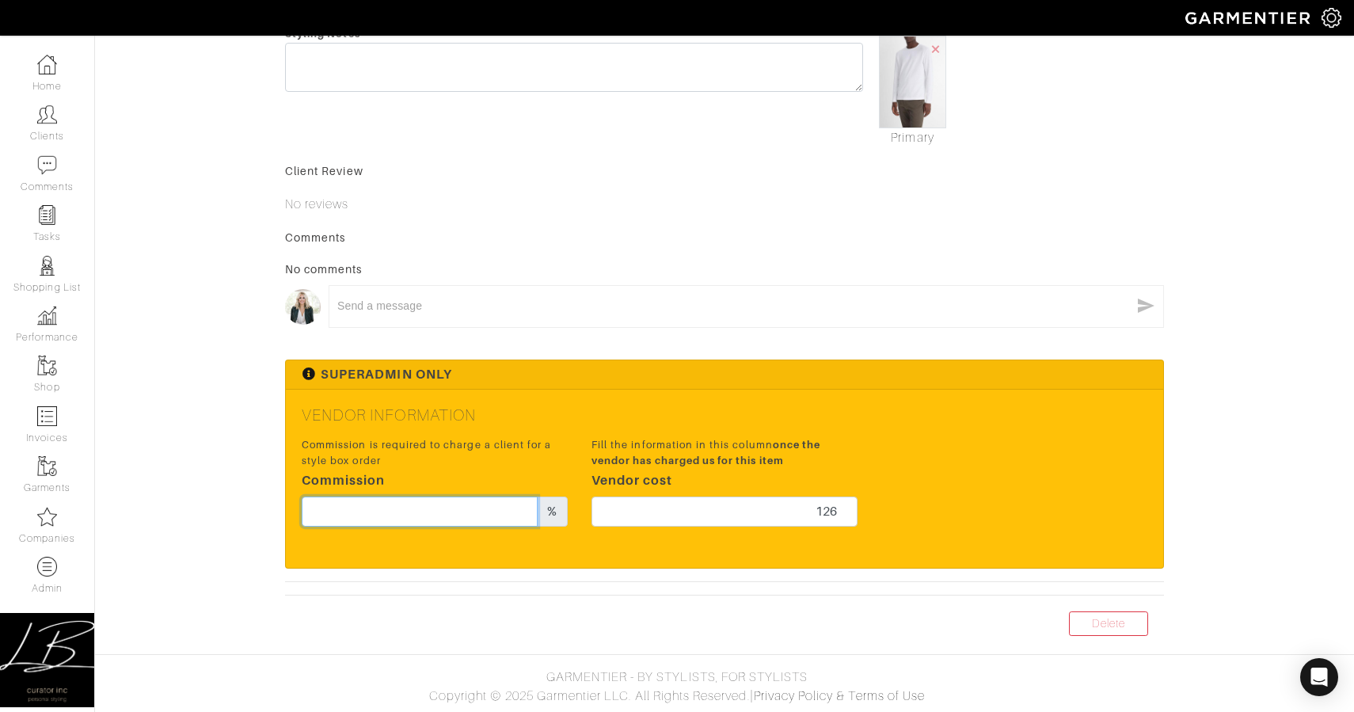
click at [446, 518] on input "text" at bounding box center [420, 512] width 236 height 30
type input "20"
click at [640, 265] on div "No comments" at bounding box center [724, 269] width 879 height 16
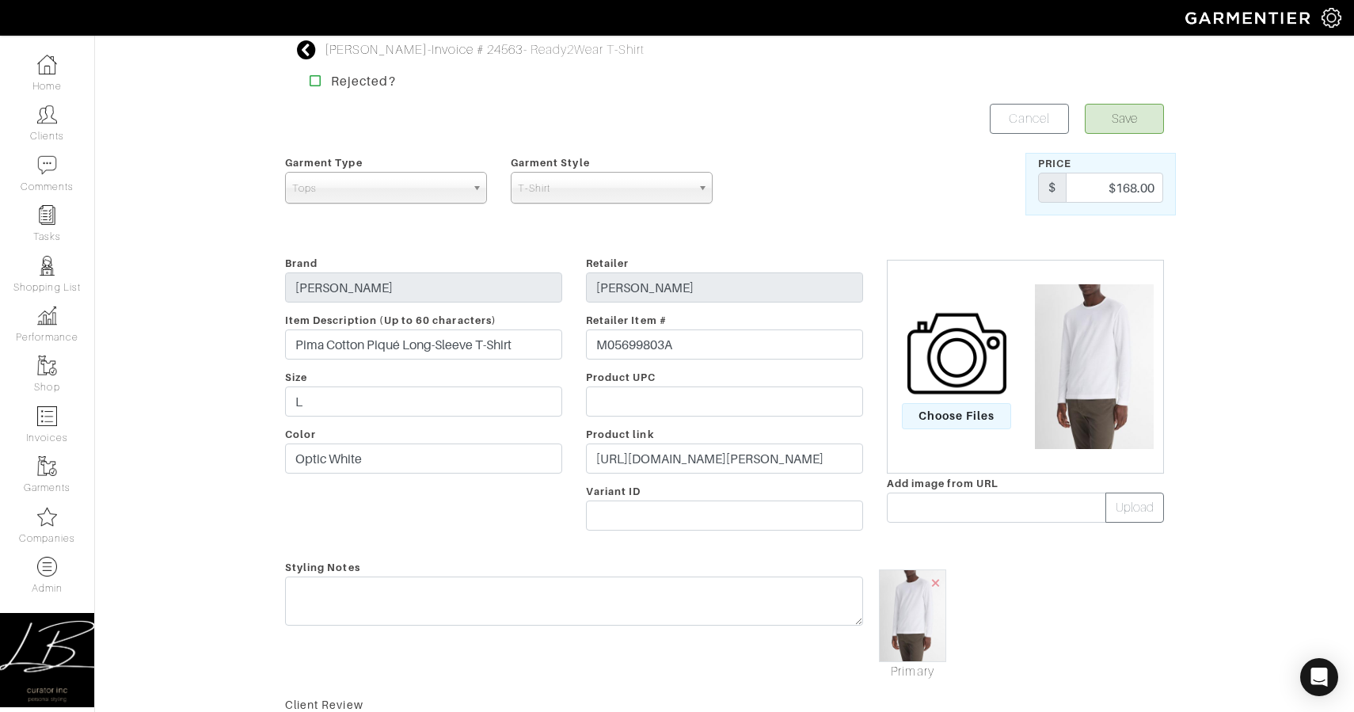
scroll to position [0, 0]
click at [1143, 109] on button "Save" at bounding box center [1124, 122] width 79 height 30
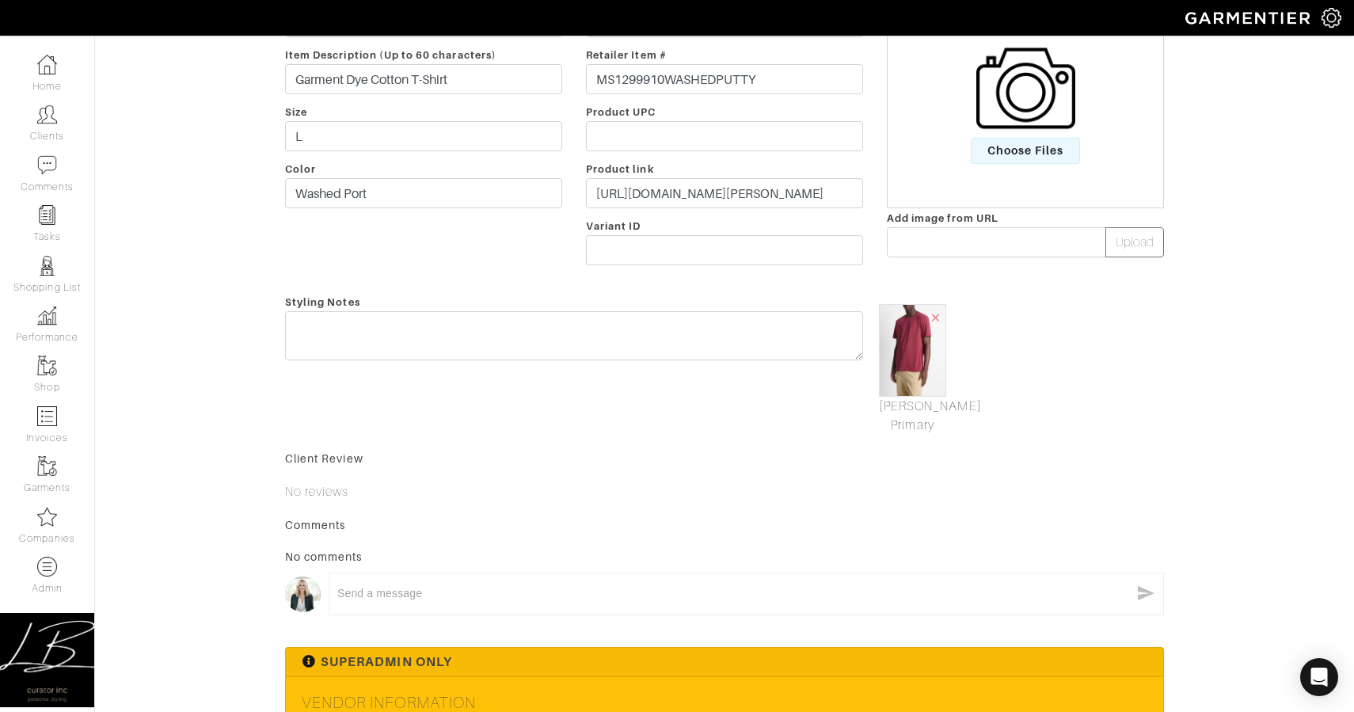
scroll to position [556, 0]
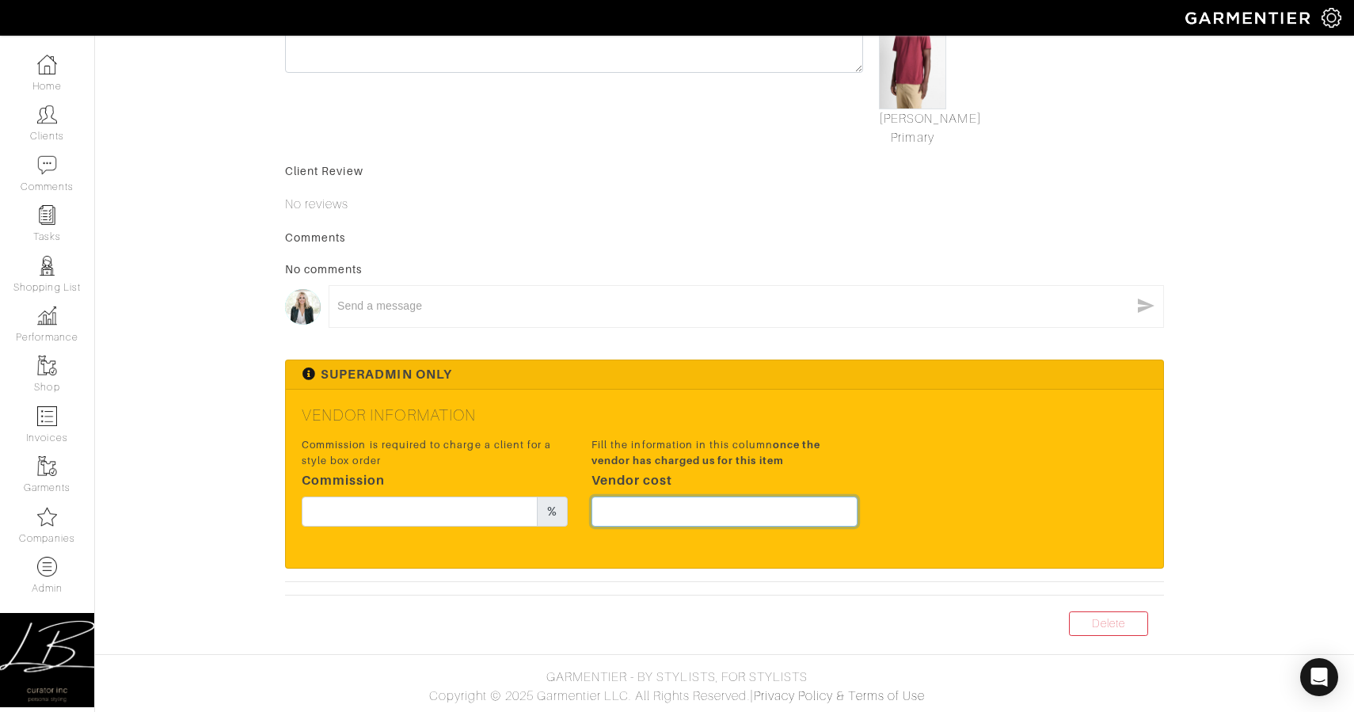
click at [666, 510] on input "text" at bounding box center [725, 512] width 266 height 30
type input "66"
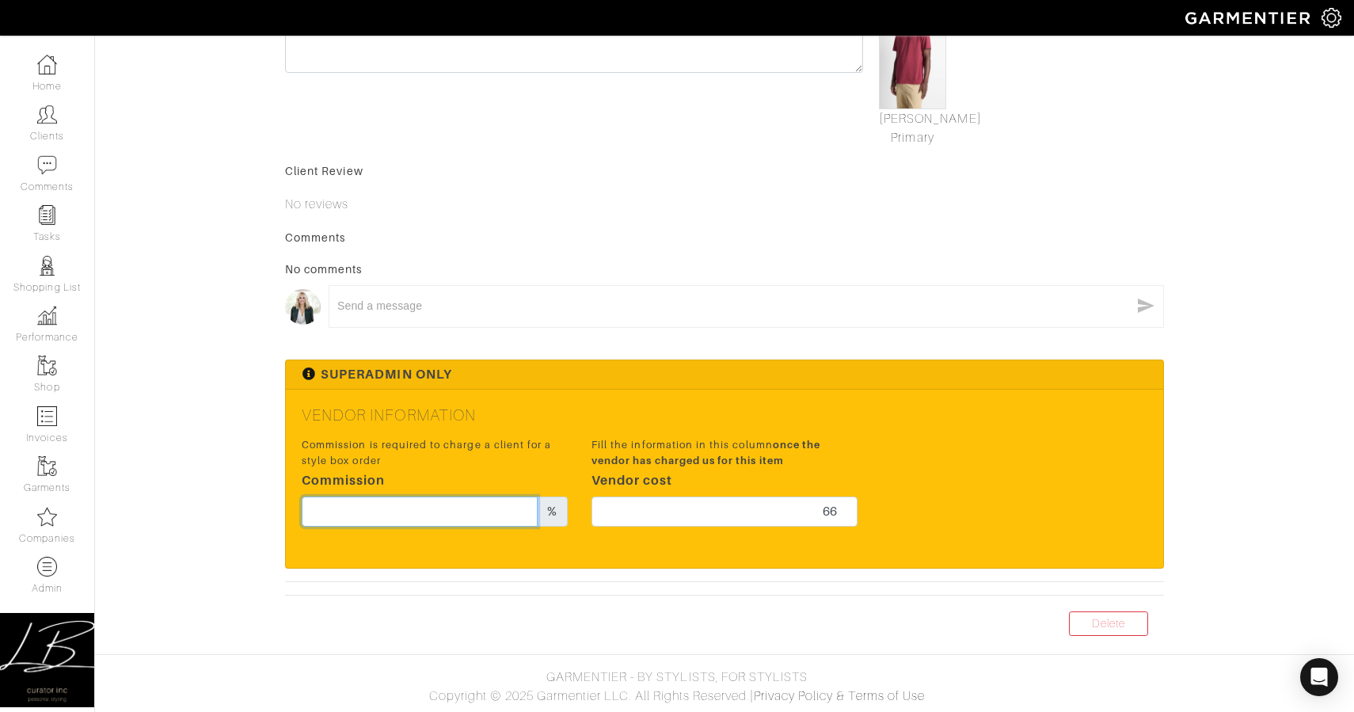
click at [371, 513] on input "text" at bounding box center [420, 512] width 236 height 30
type input "20"
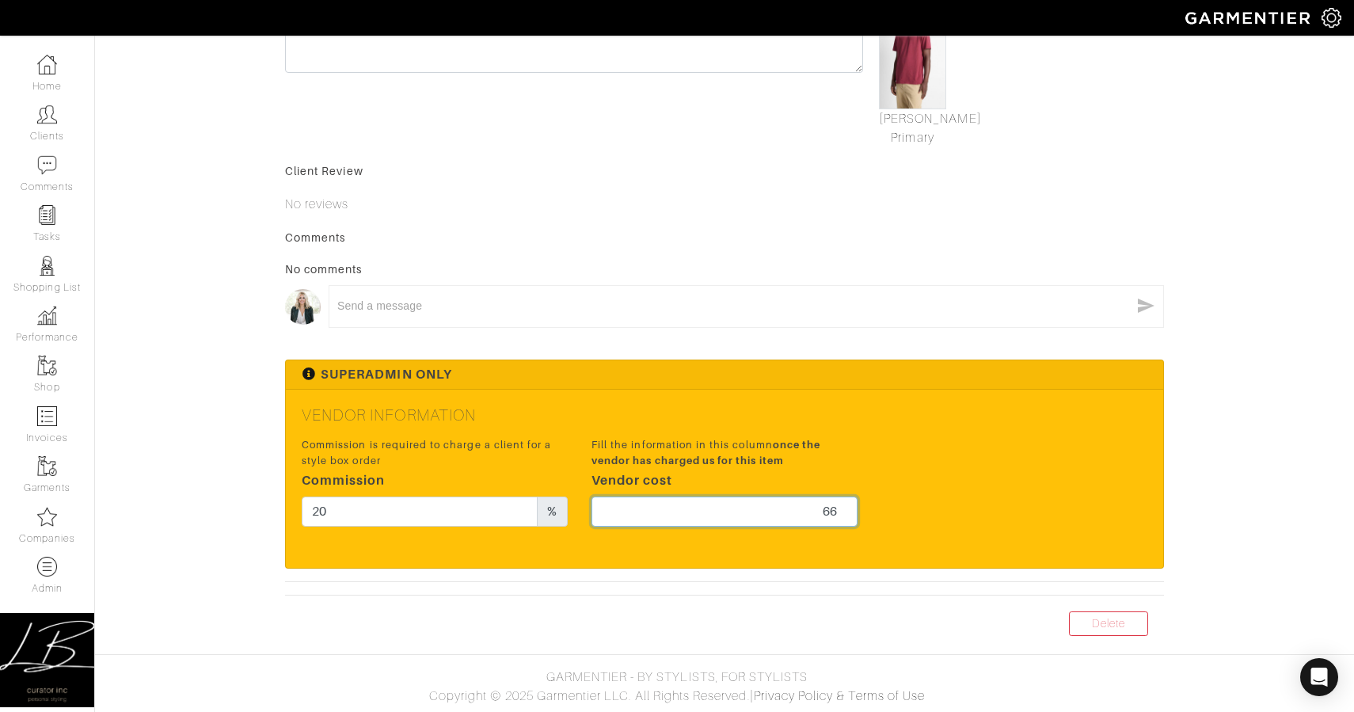
click at [713, 504] on input "66" at bounding box center [725, 512] width 266 height 30
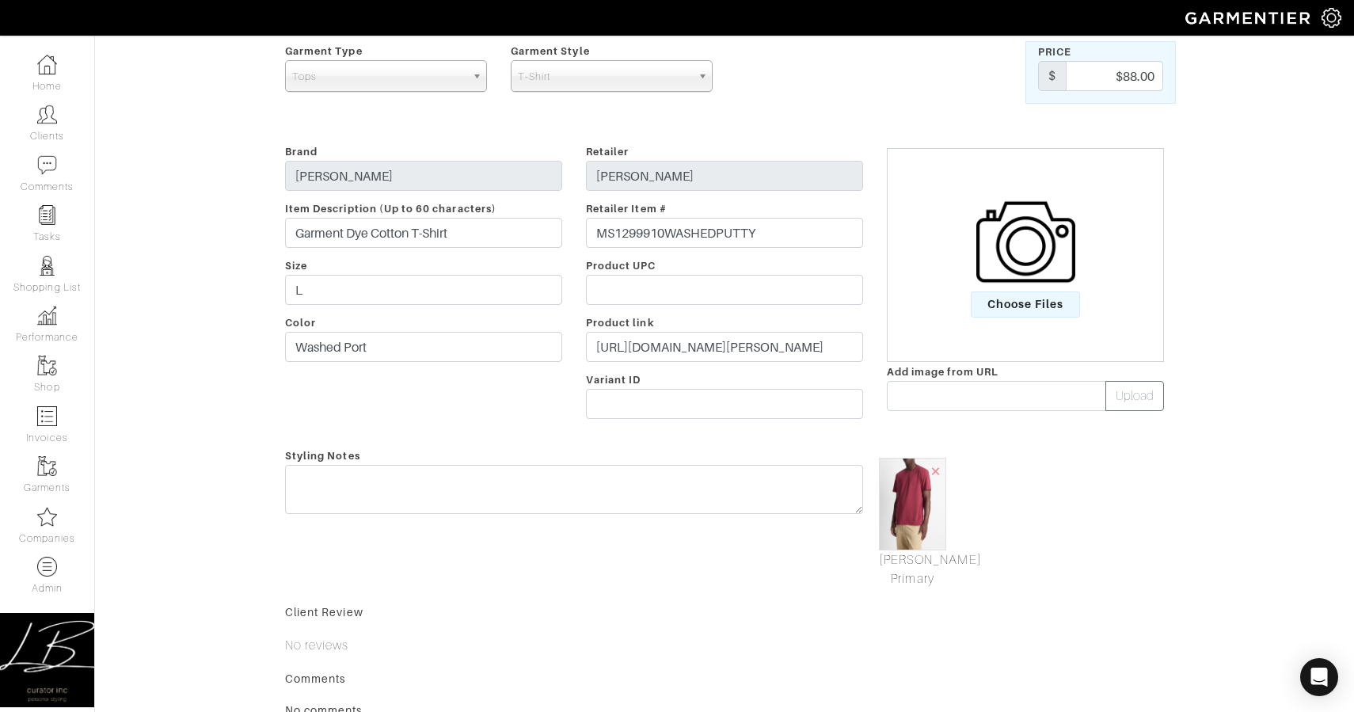
scroll to position [0, 0]
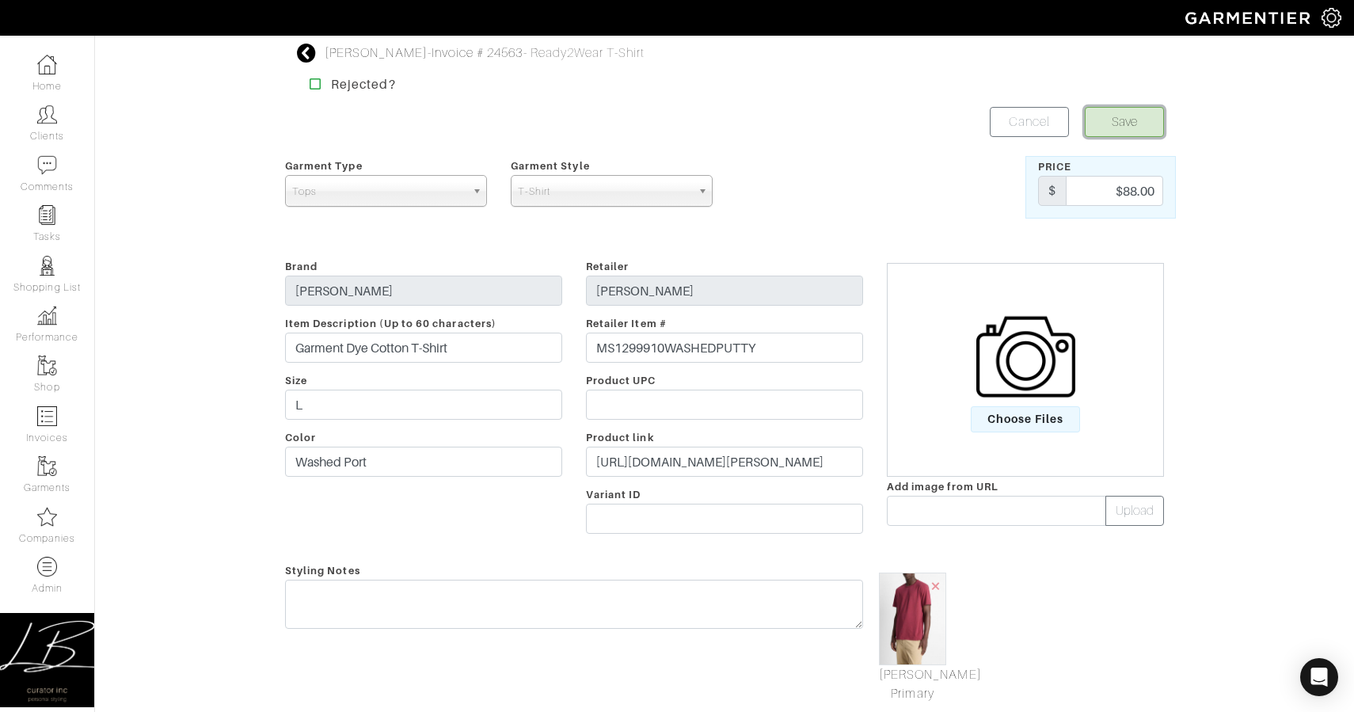
drag, startPoint x: 1140, startPoint y: 124, endPoint x: 1110, endPoint y: 120, distance: 30.4
click at [1140, 124] on button "Save" at bounding box center [1124, 122] width 79 height 30
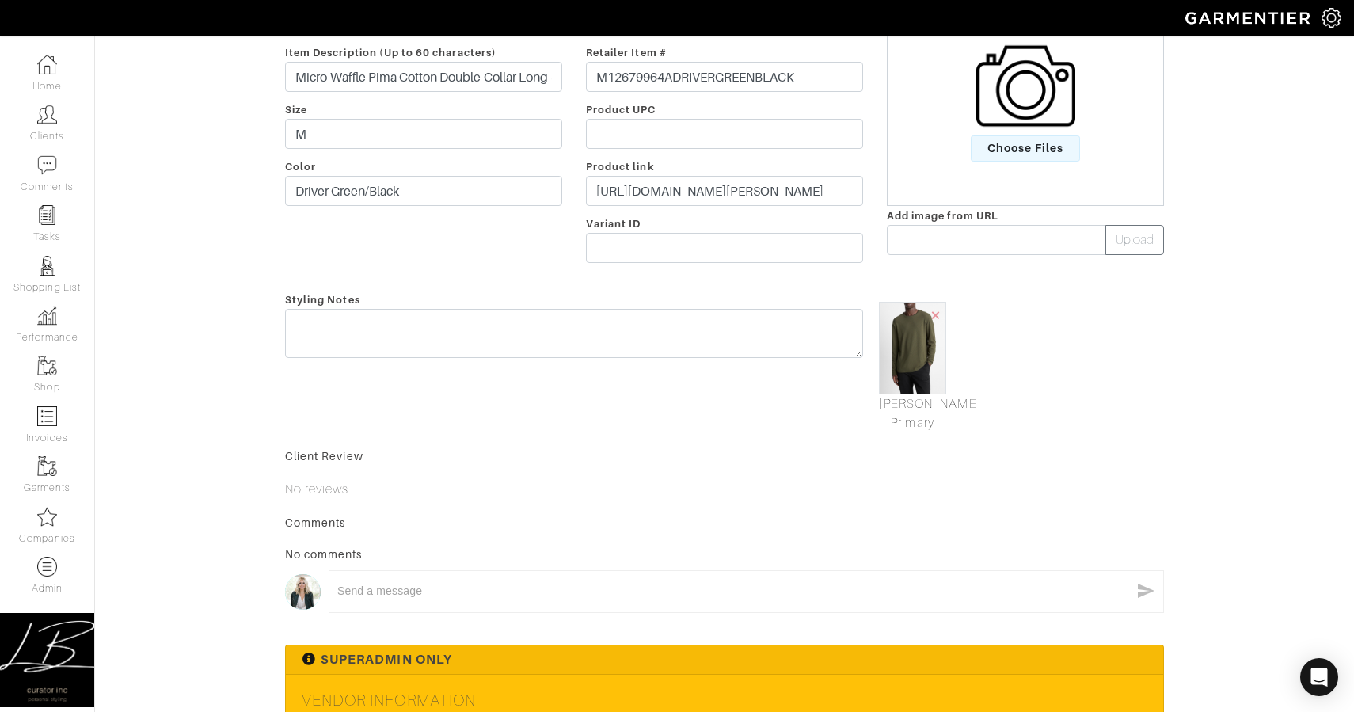
scroll to position [556, 0]
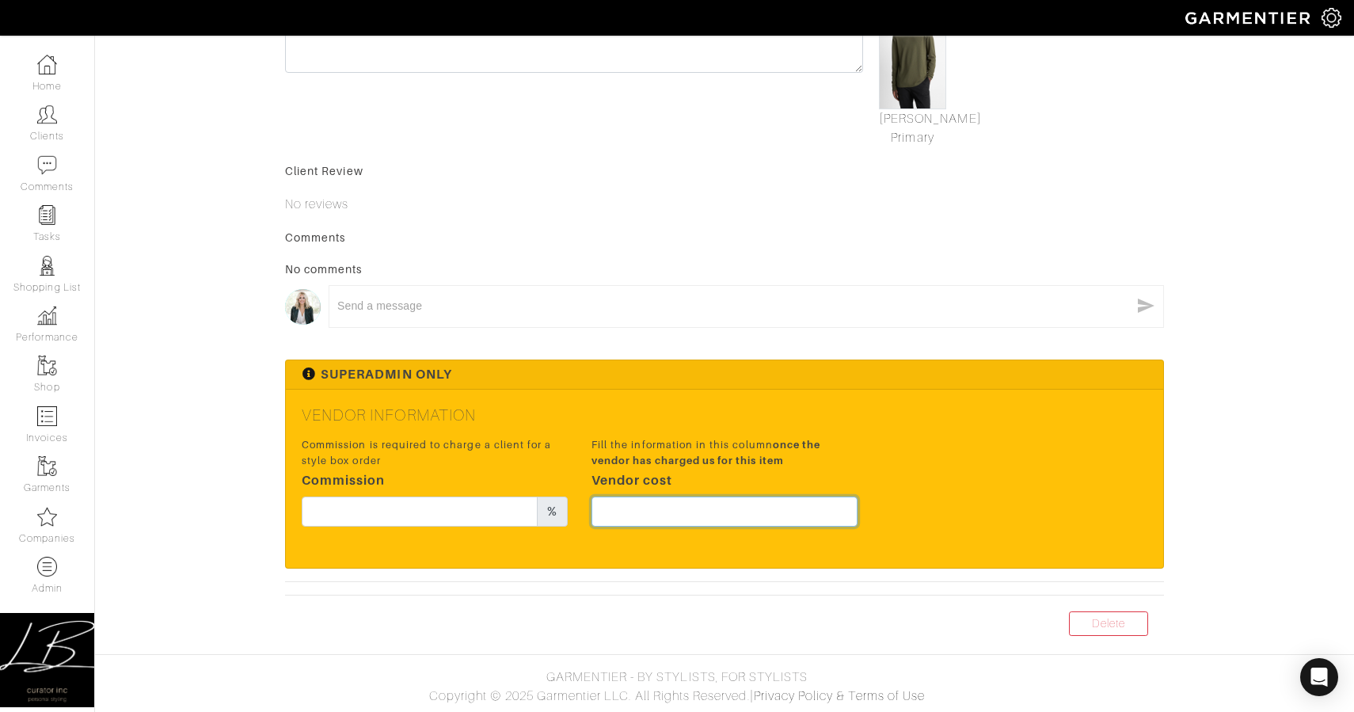
click at [801, 504] on input "text" at bounding box center [725, 512] width 266 height 30
type input "126"
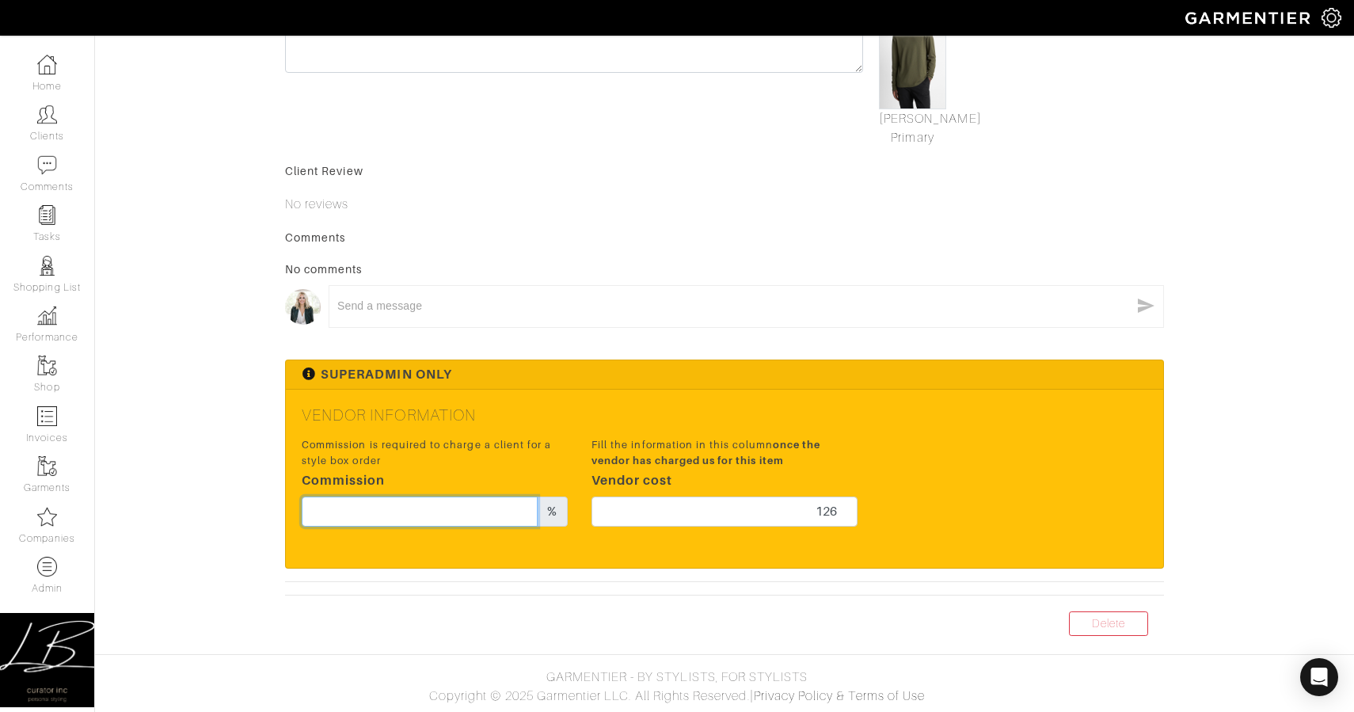
click at [496, 516] on input "text" at bounding box center [420, 512] width 236 height 30
type input "20"
click at [760, 382] on div "Superadmin Only" at bounding box center [725, 374] width 878 height 29
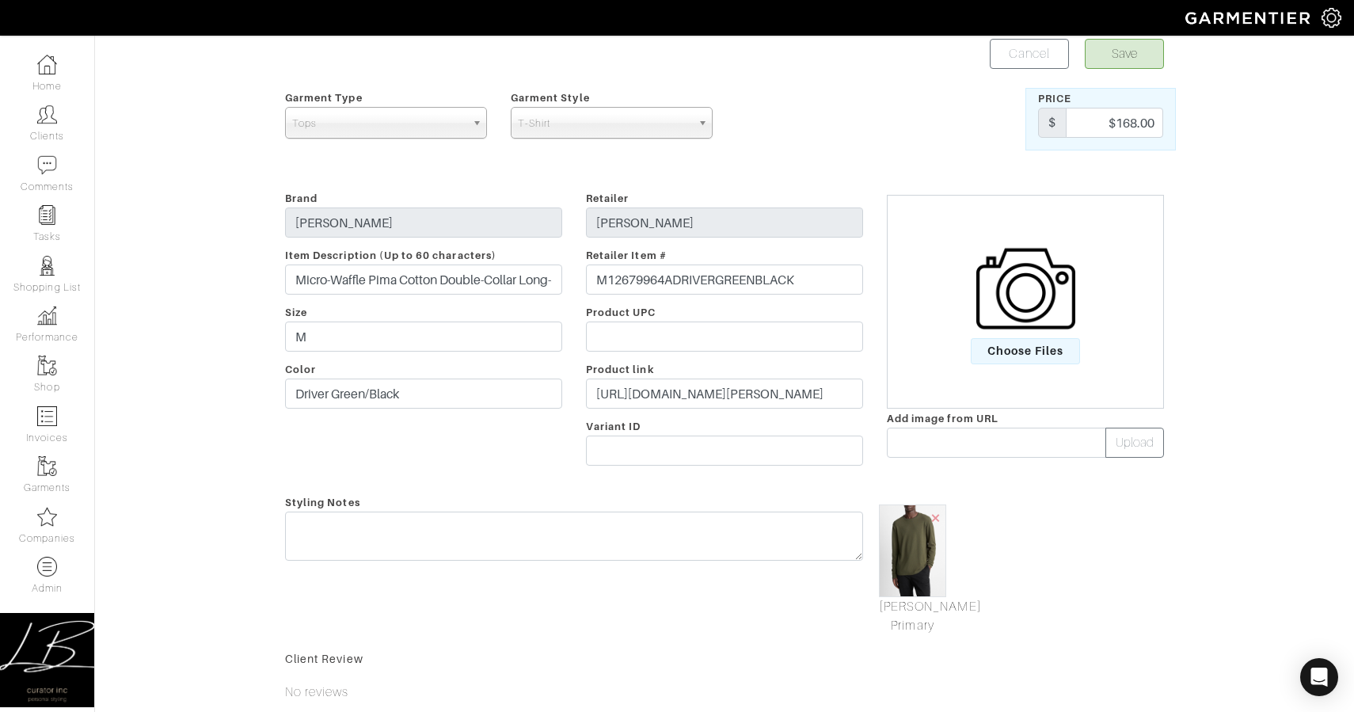
scroll to position [0, 0]
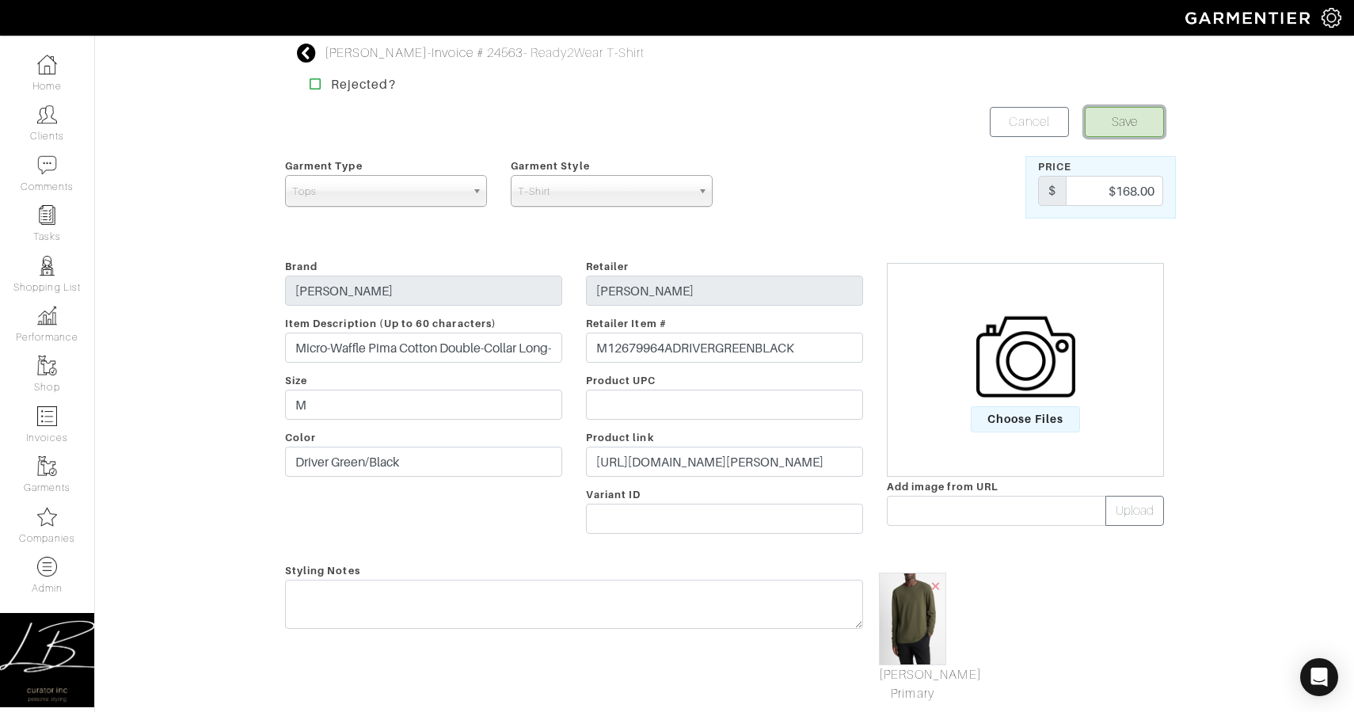
click at [1105, 116] on button "Save" at bounding box center [1124, 122] width 79 height 30
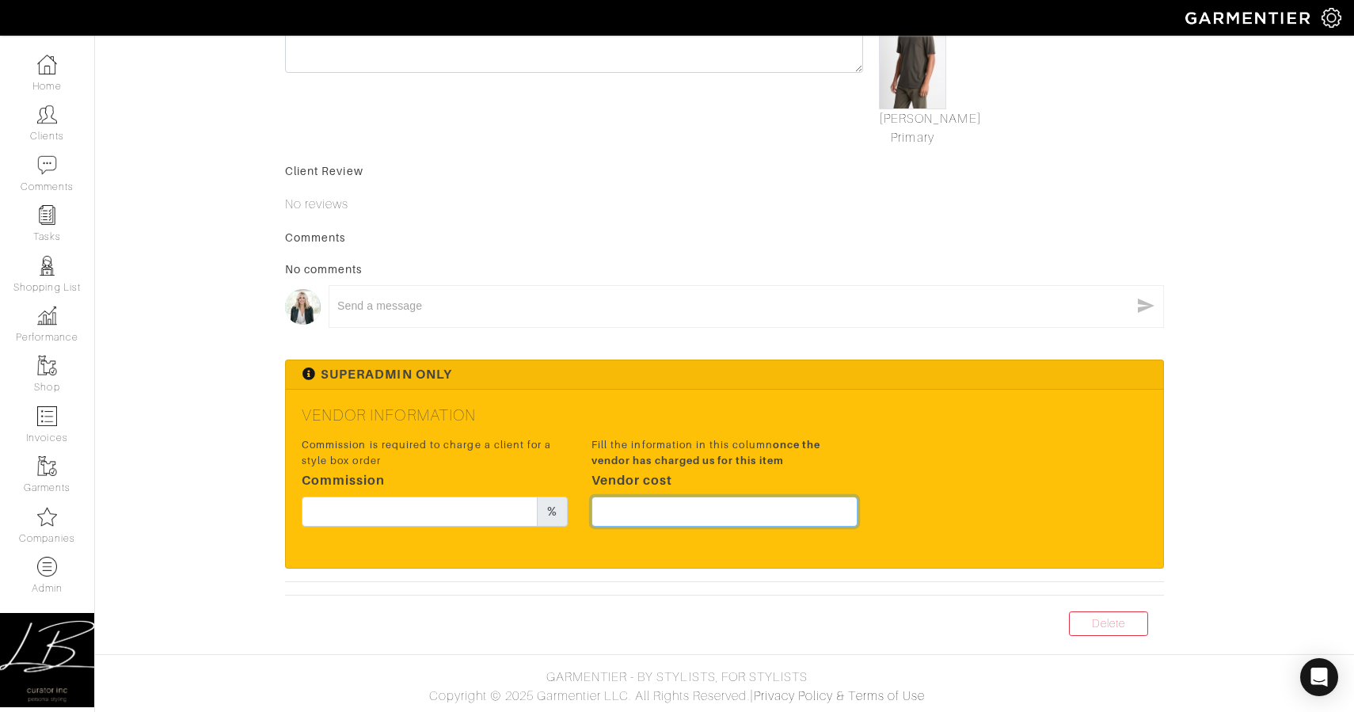
click at [735, 502] on input "text" at bounding box center [725, 512] width 266 height 30
paste input "66"
type input "66"
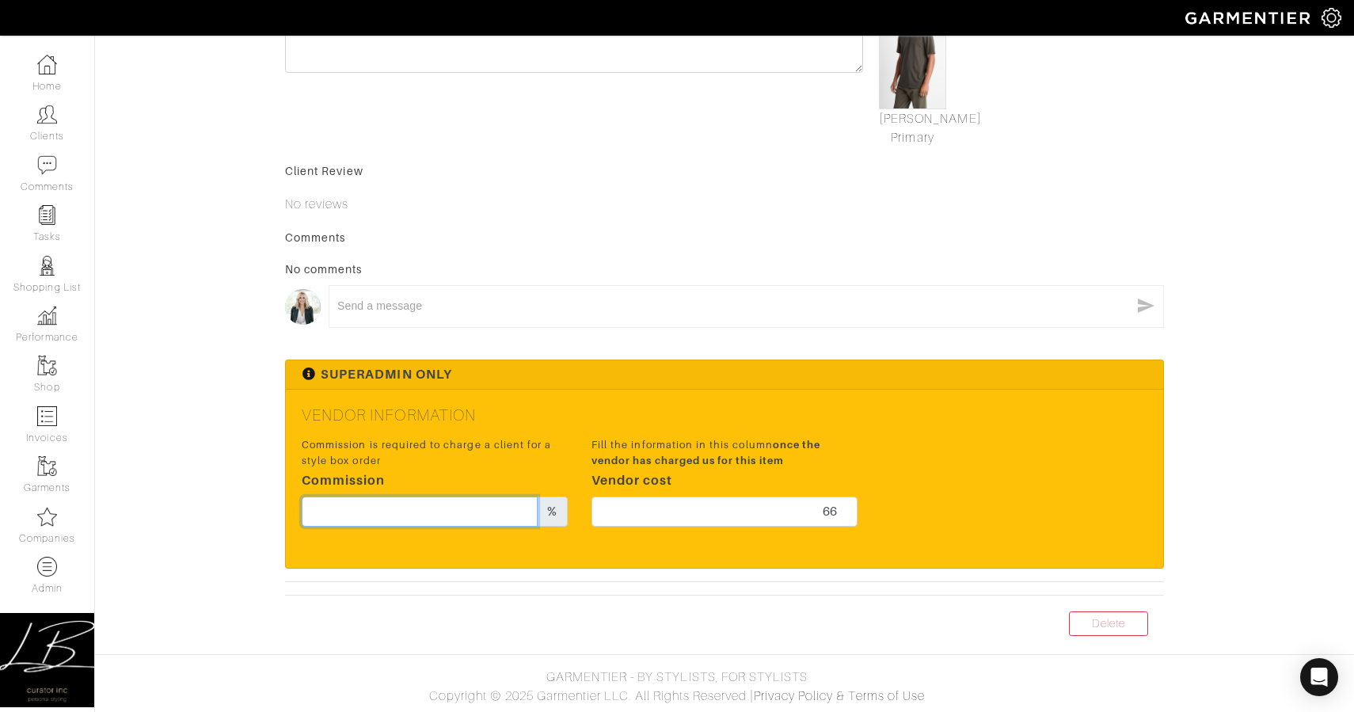
click at [433, 512] on input "text" at bounding box center [420, 512] width 236 height 30
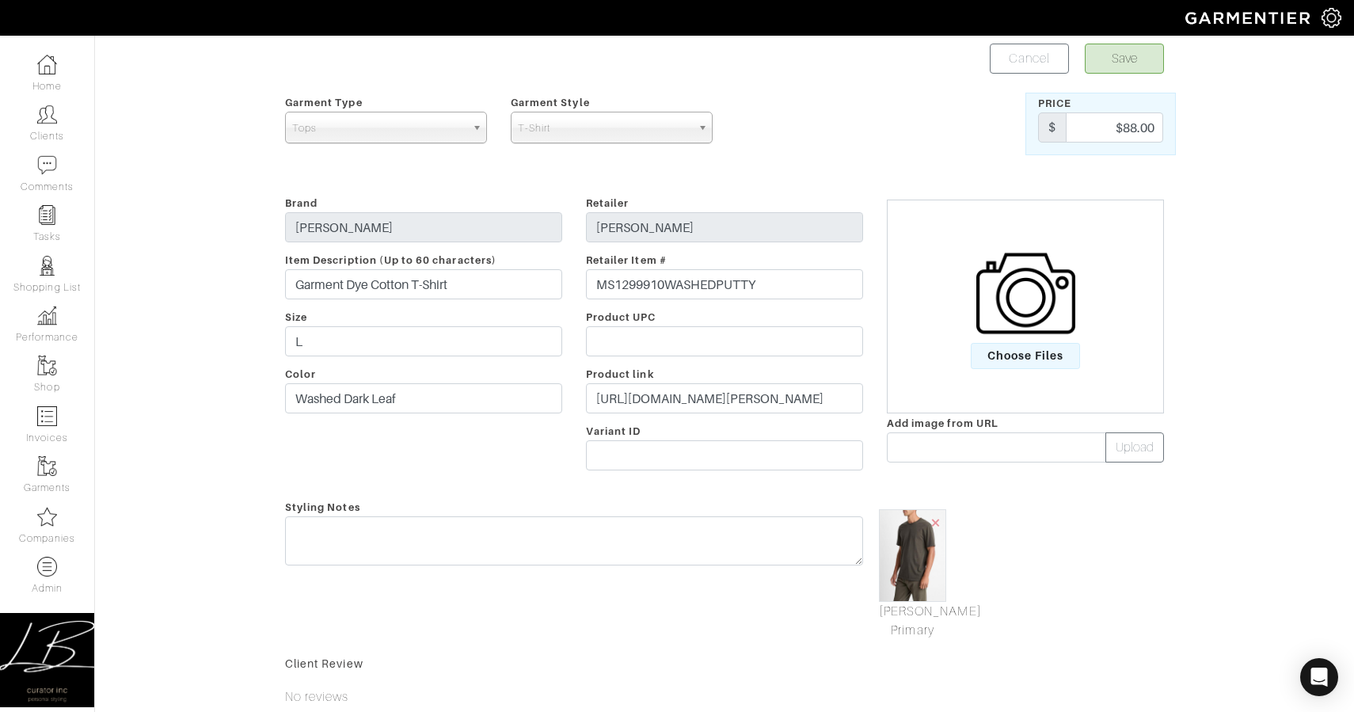
scroll to position [0, 0]
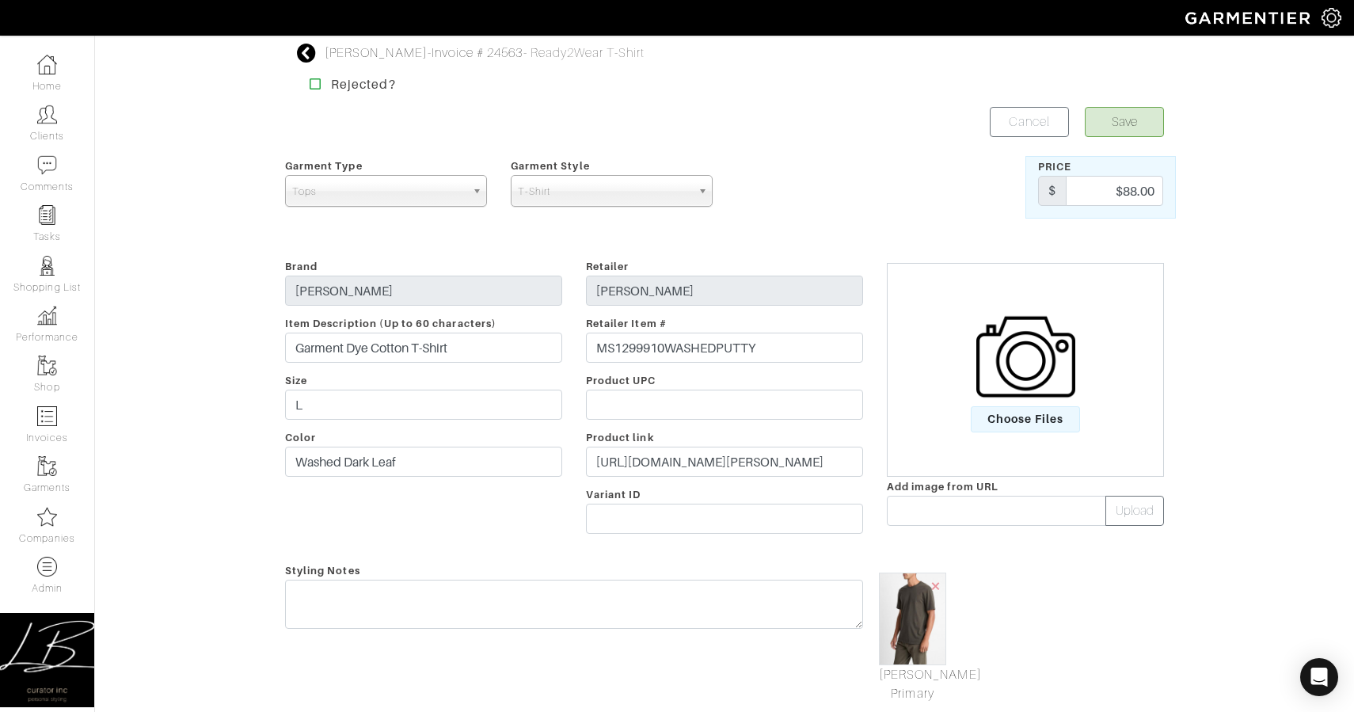
type input "20"
click at [1133, 120] on button "Save" at bounding box center [1124, 122] width 79 height 30
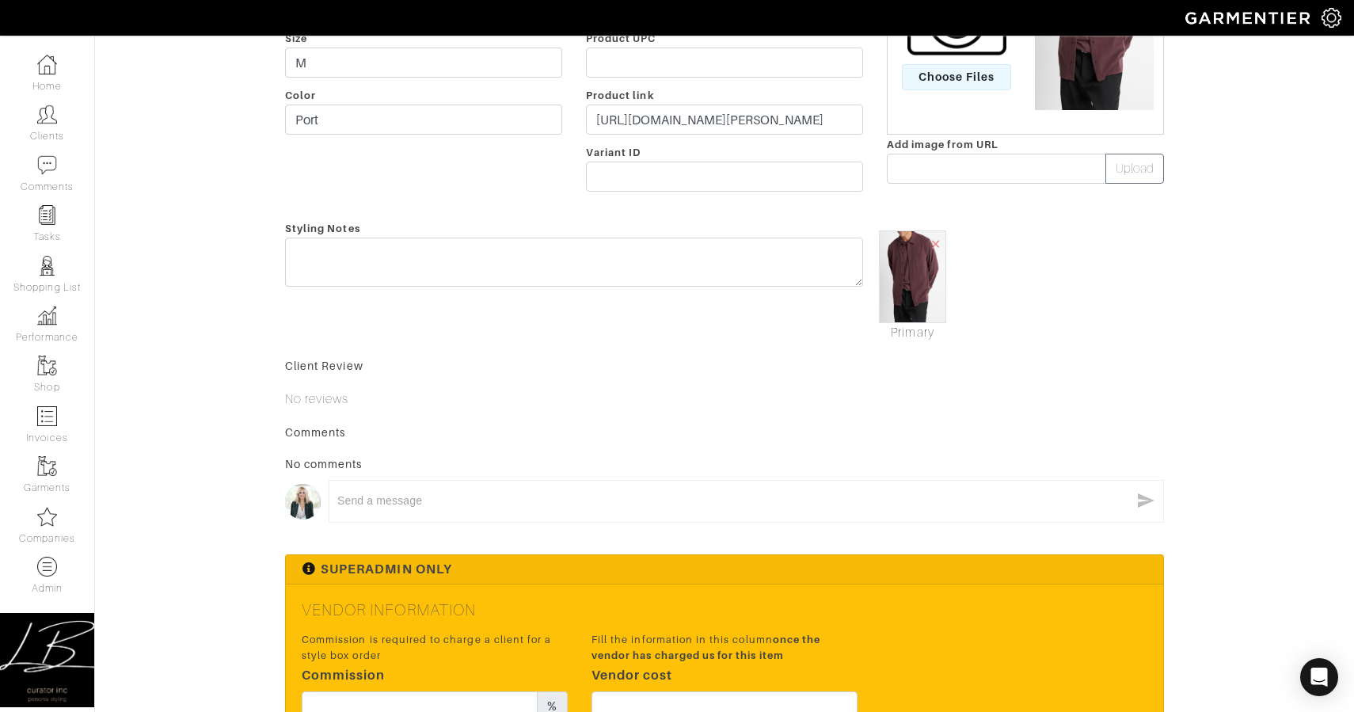
scroll to position [537, 0]
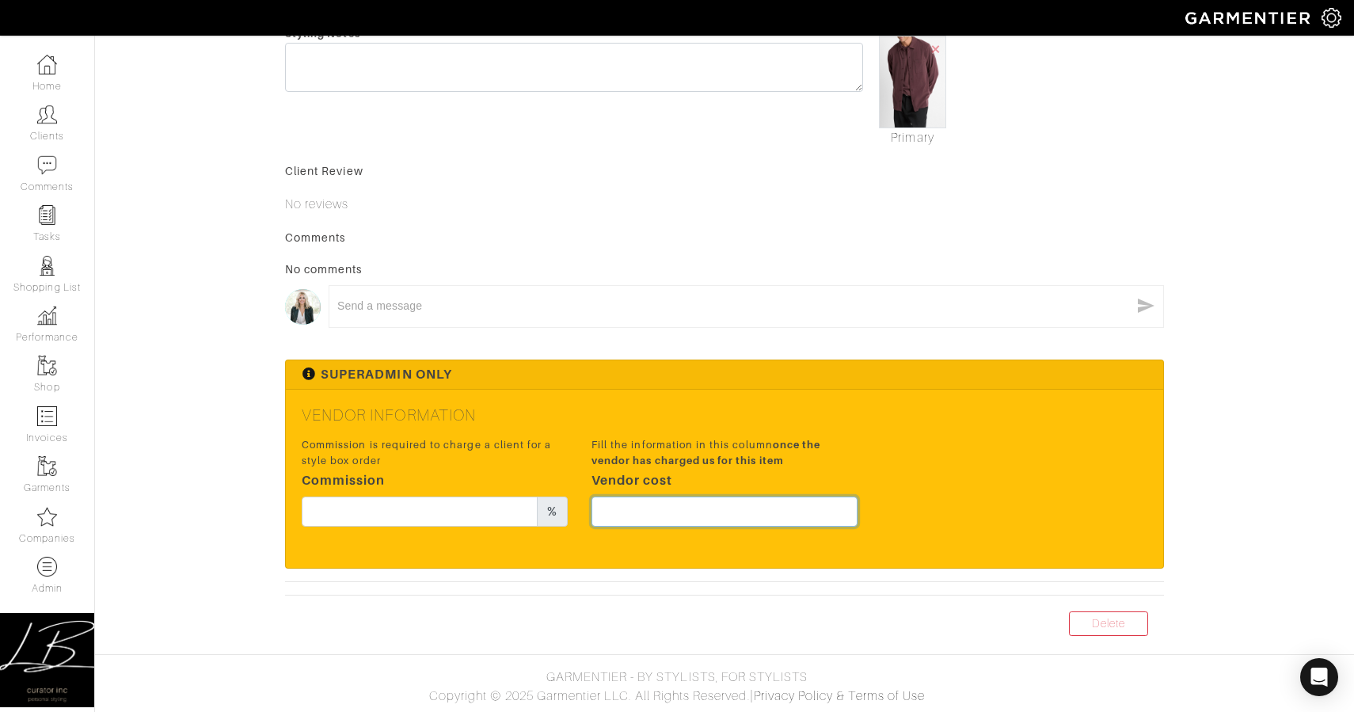
click at [813, 501] on input "text" at bounding box center [725, 512] width 266 height 30
type input "148.5"
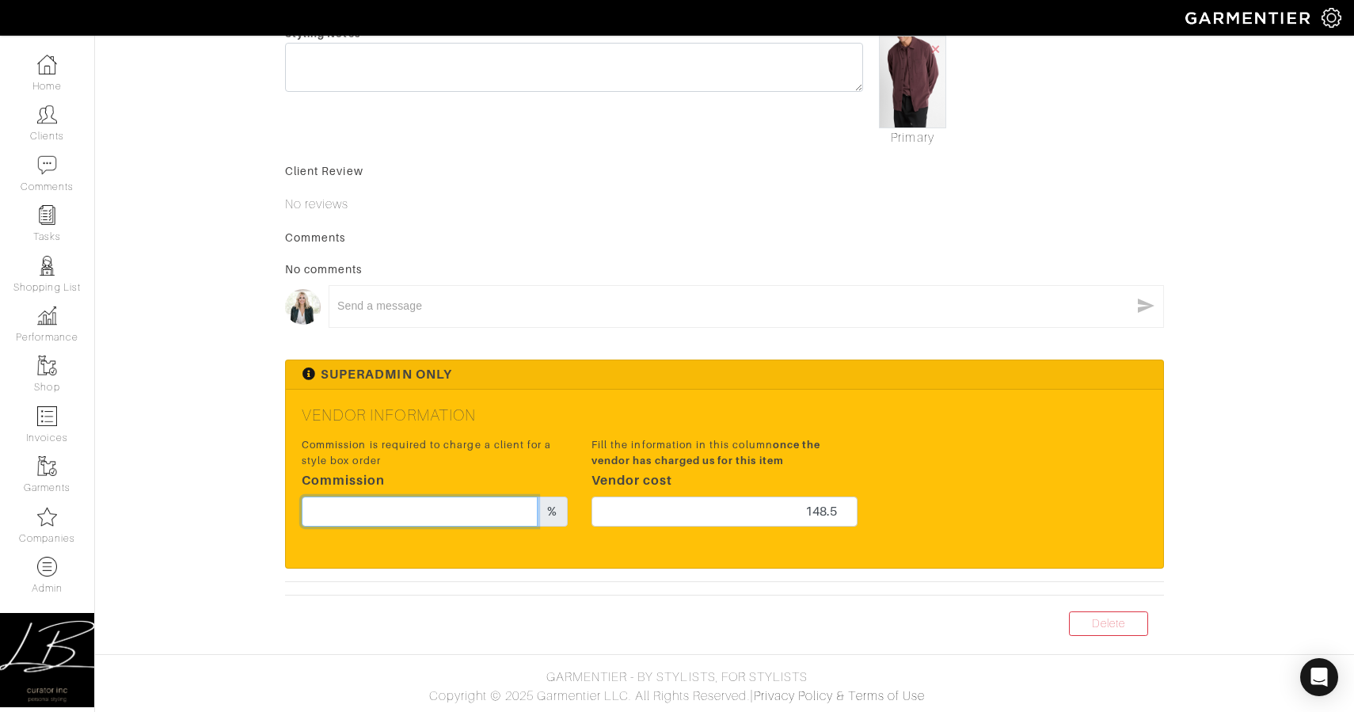
click at [464, 508] on input "text" at bounding box center [420, 512] width 236 height 30
type input "20"
click at [745, 450] on small "Fill the information in this column once the vendor has charged us for this item" at bounding box center [725, 452] width 266 height 30
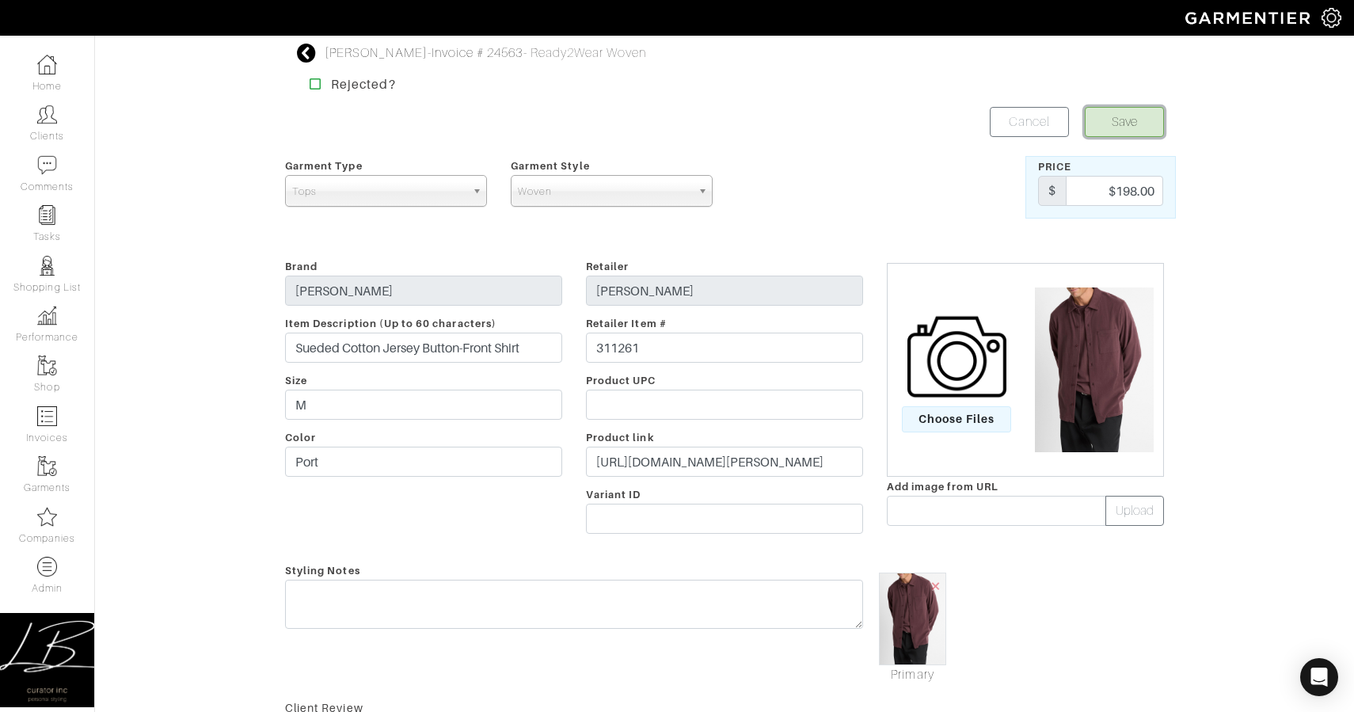
click at [1095, 123] on button "Save" at bounding box center [1124, 122] width 79 height 30
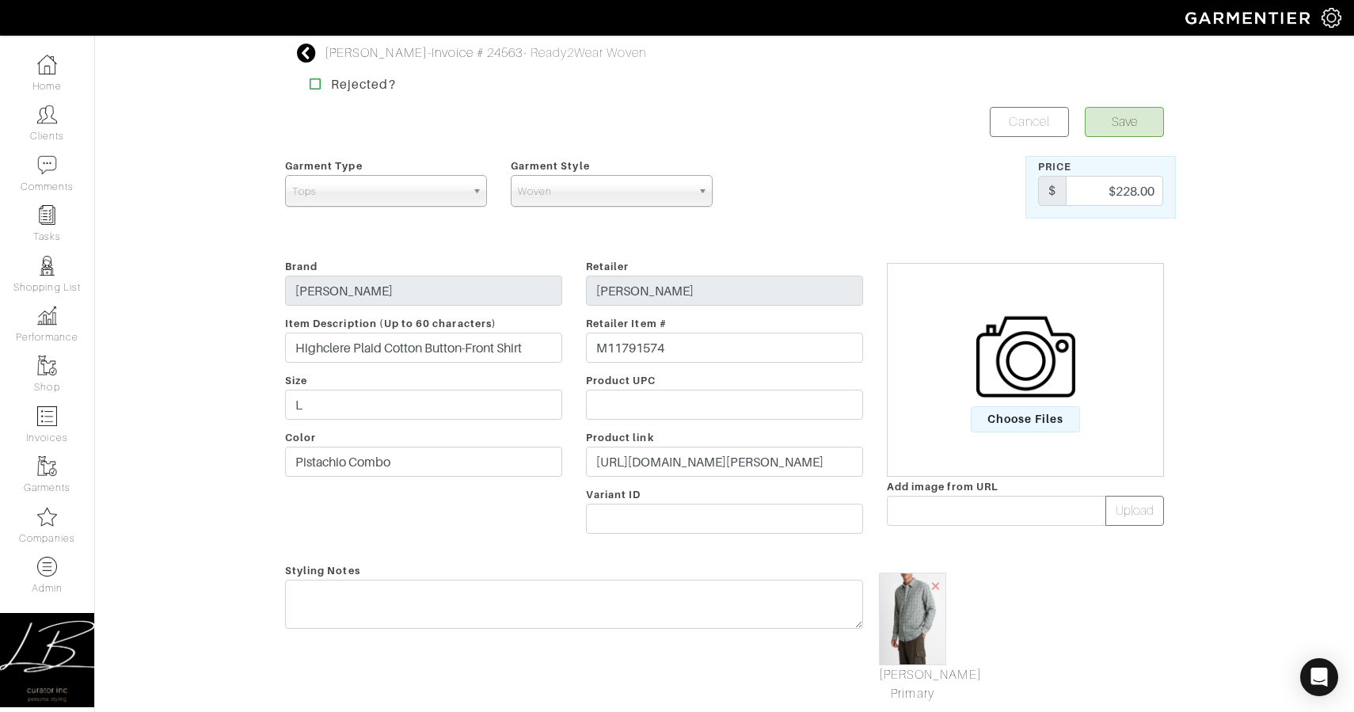
scroll to position [556, 0]
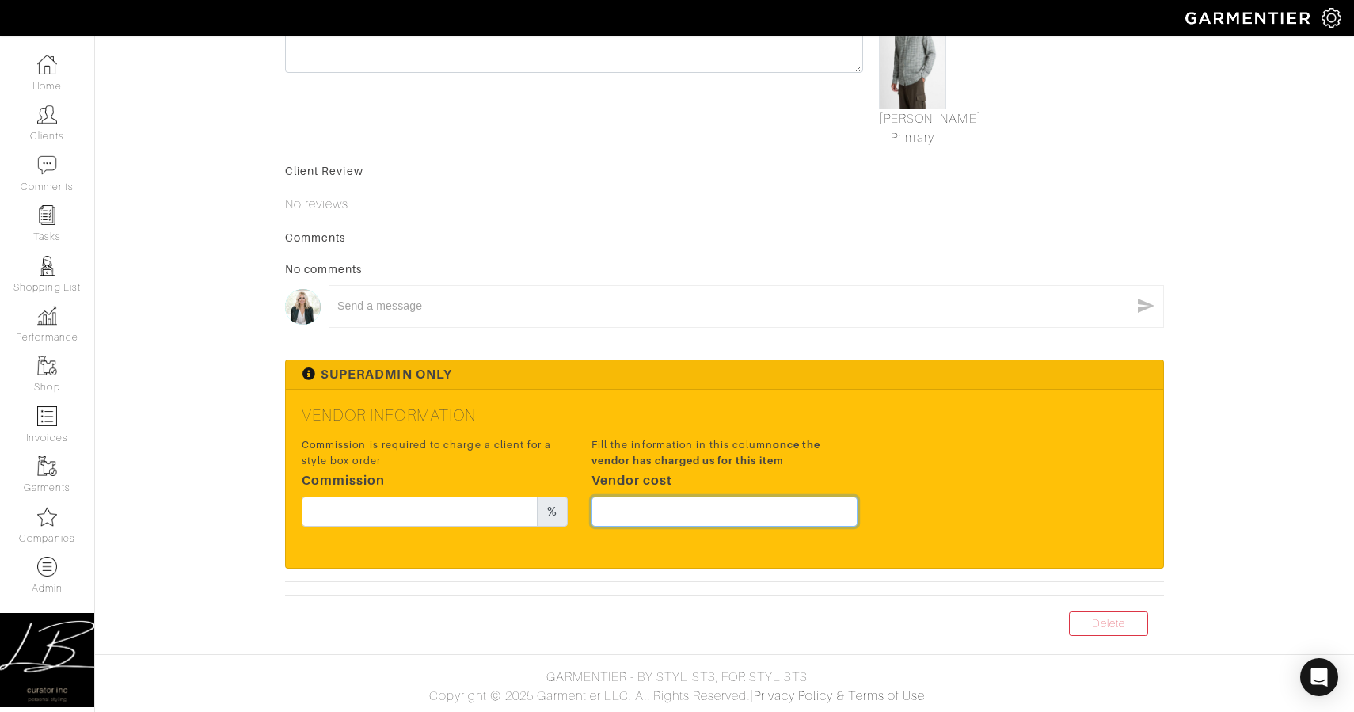
click at [790, 515] on input "text" at bounding box center [725, 512] width 266 height 30
type input "171"
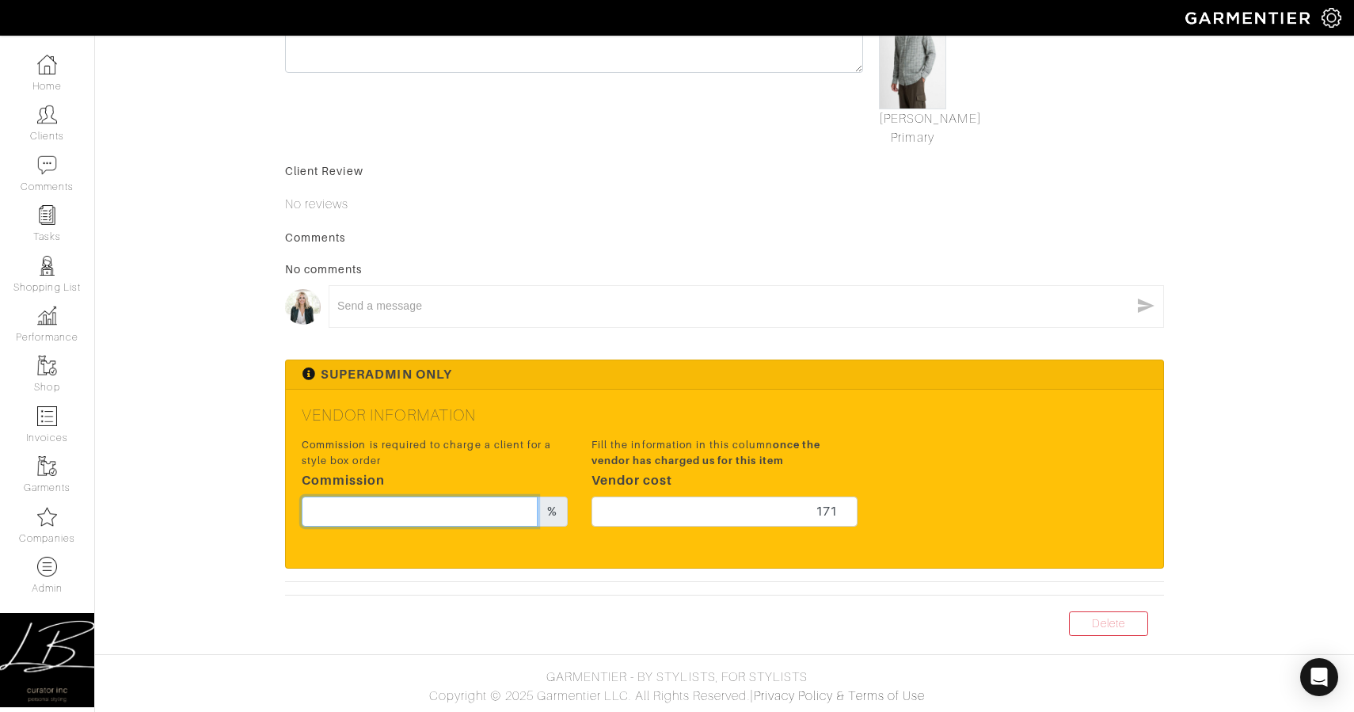
click at [475, 506] on input "text" at bounding box center [420, 512] width 236 height 30
type input "20"
click at [688, 396] on div "Vendor Information Commission is required to charge a client for a style box or…" at bounding box center [725, 478] width 878 height 177
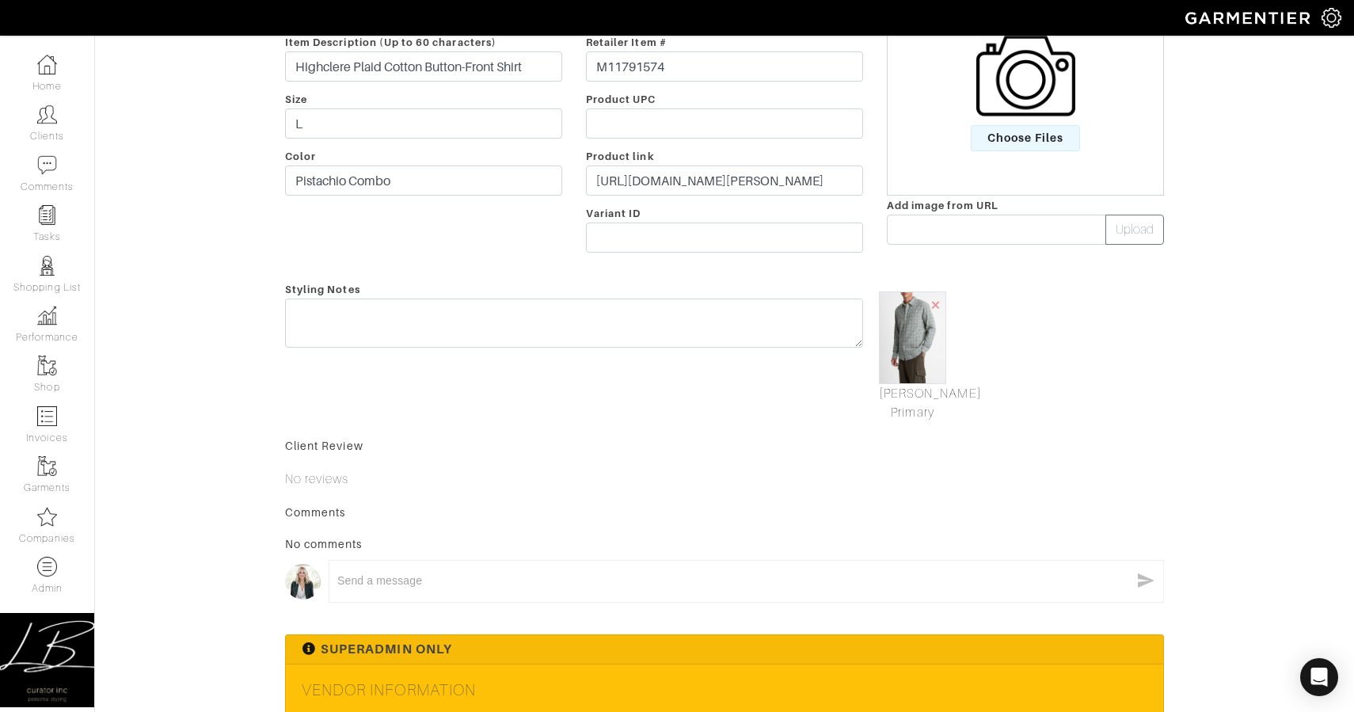
scroll to position [0, 0]
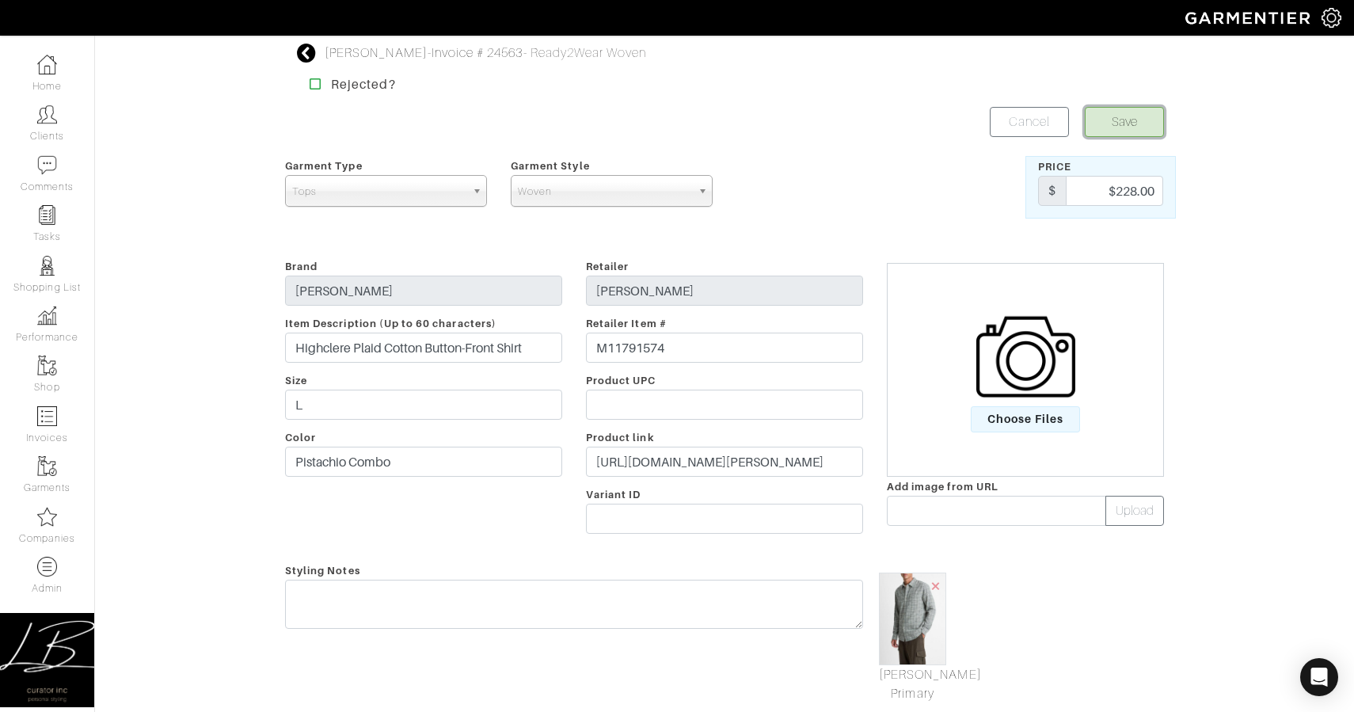
click at [1117, 121] on button "Save" at bounding box center [1124, 122] width 79 height 30
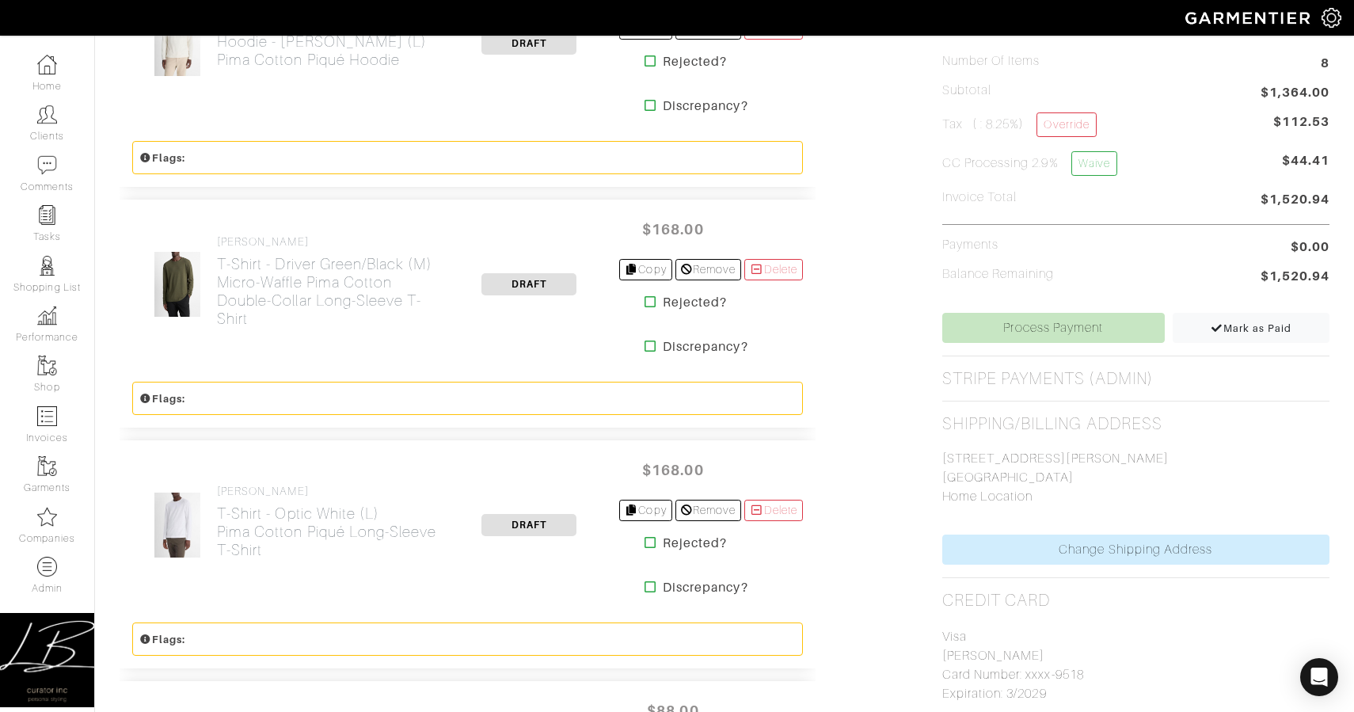
scroll to position [712, 0]
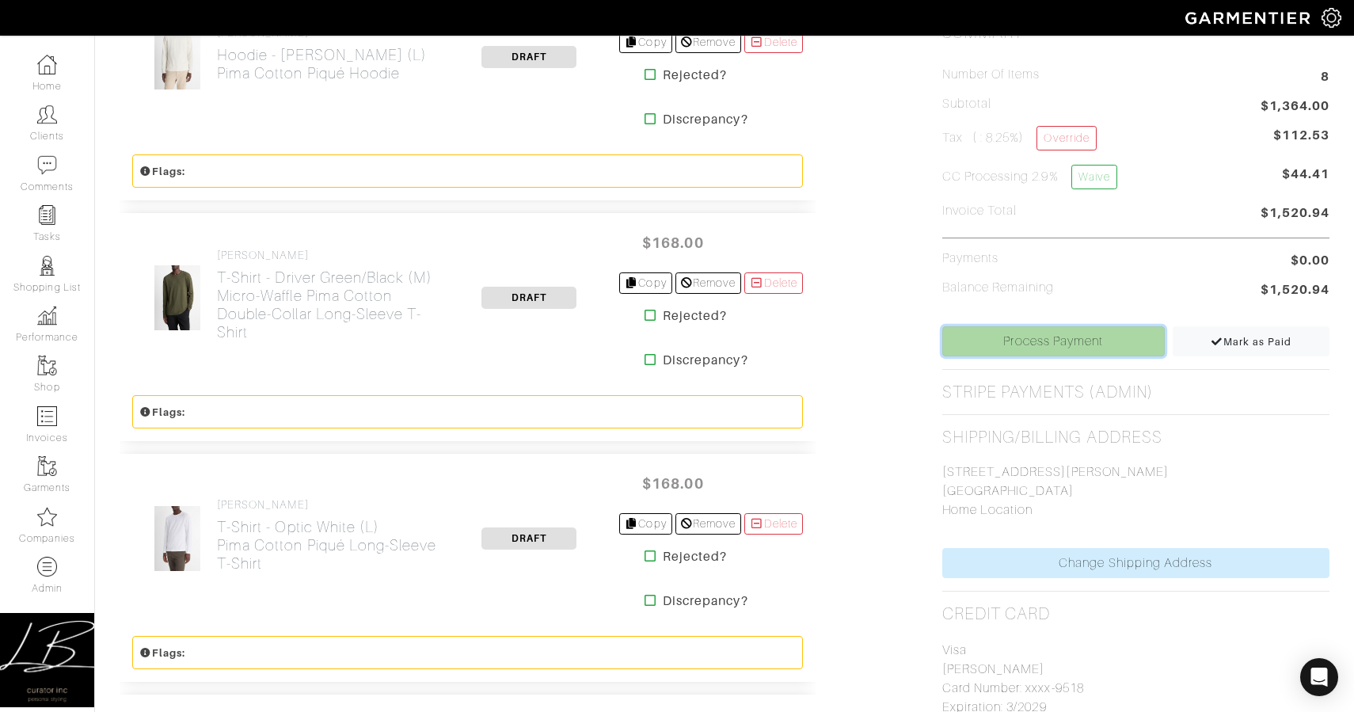
click at [1008, 345] on link "Process Payment" at bounding box center [1053, 341] width 223 height 30
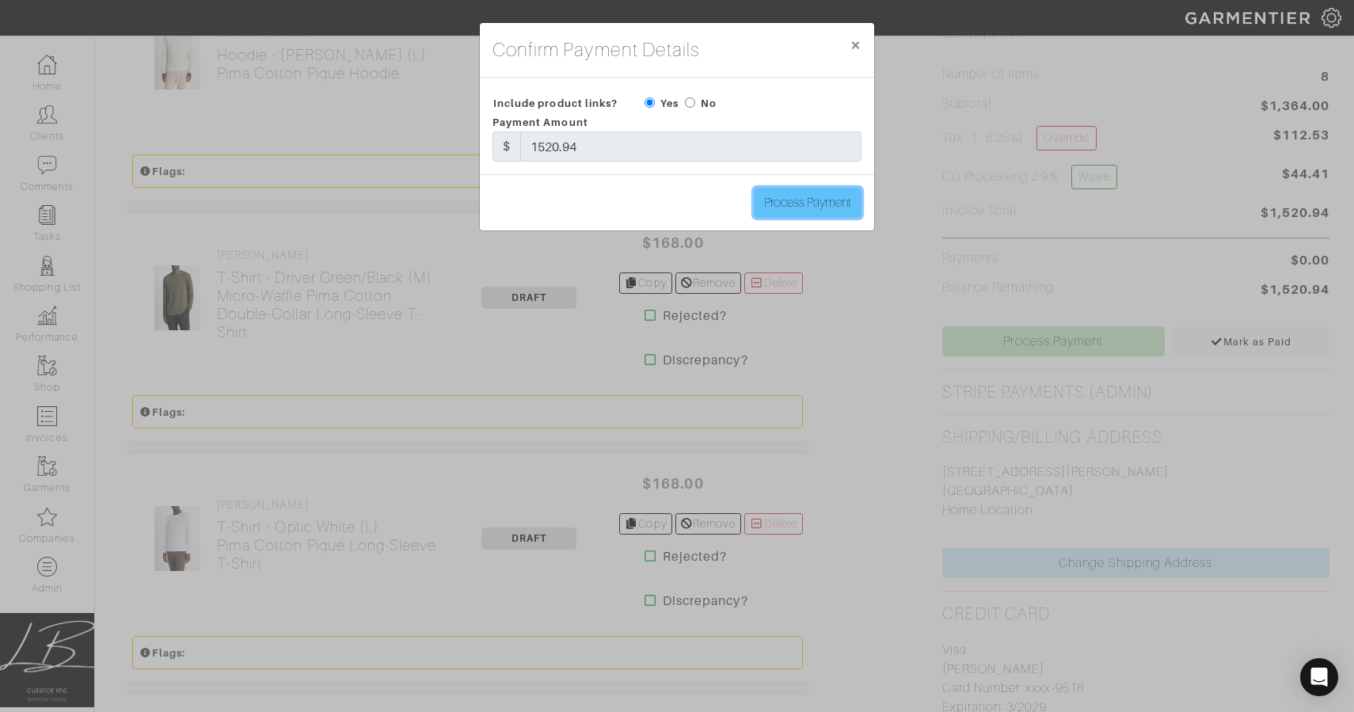
click at [788, 194] on input "Process Payment" at bounding box center [808, 203] width 108 height 30
type input "Process Payment"
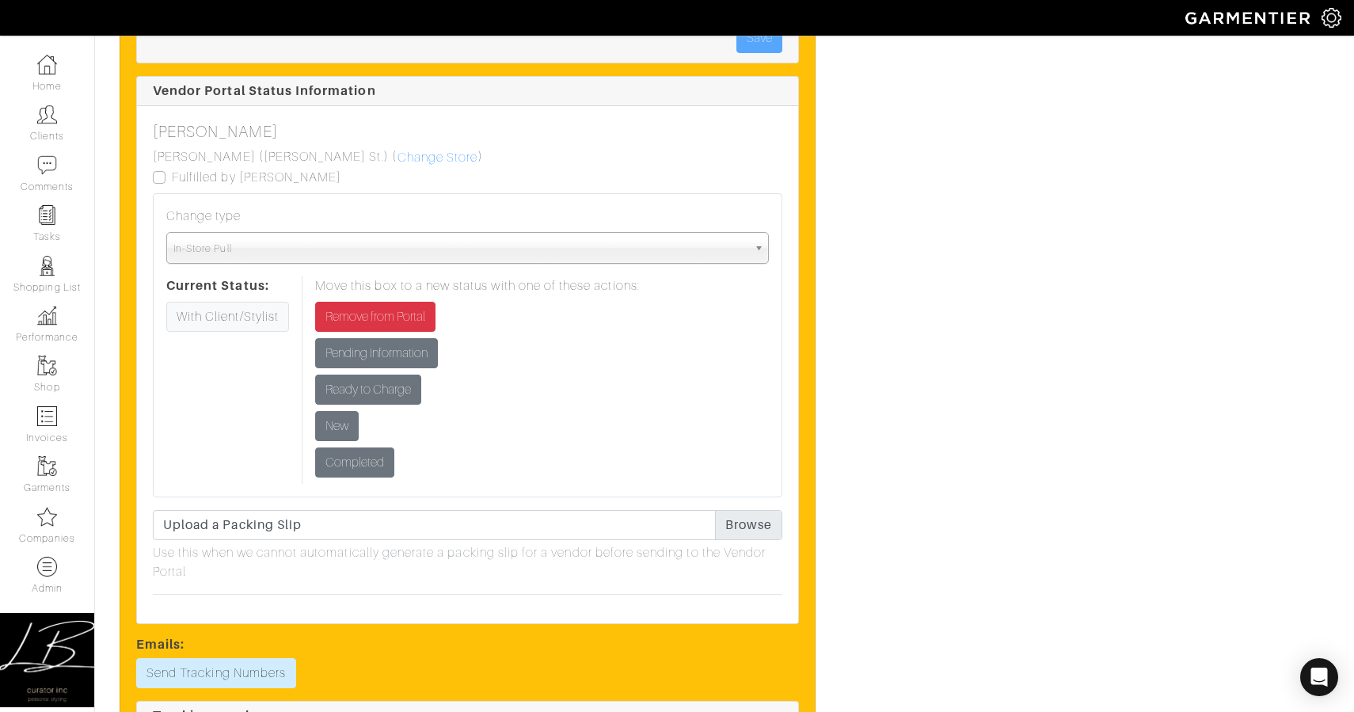
scroll to position [3817, 0]
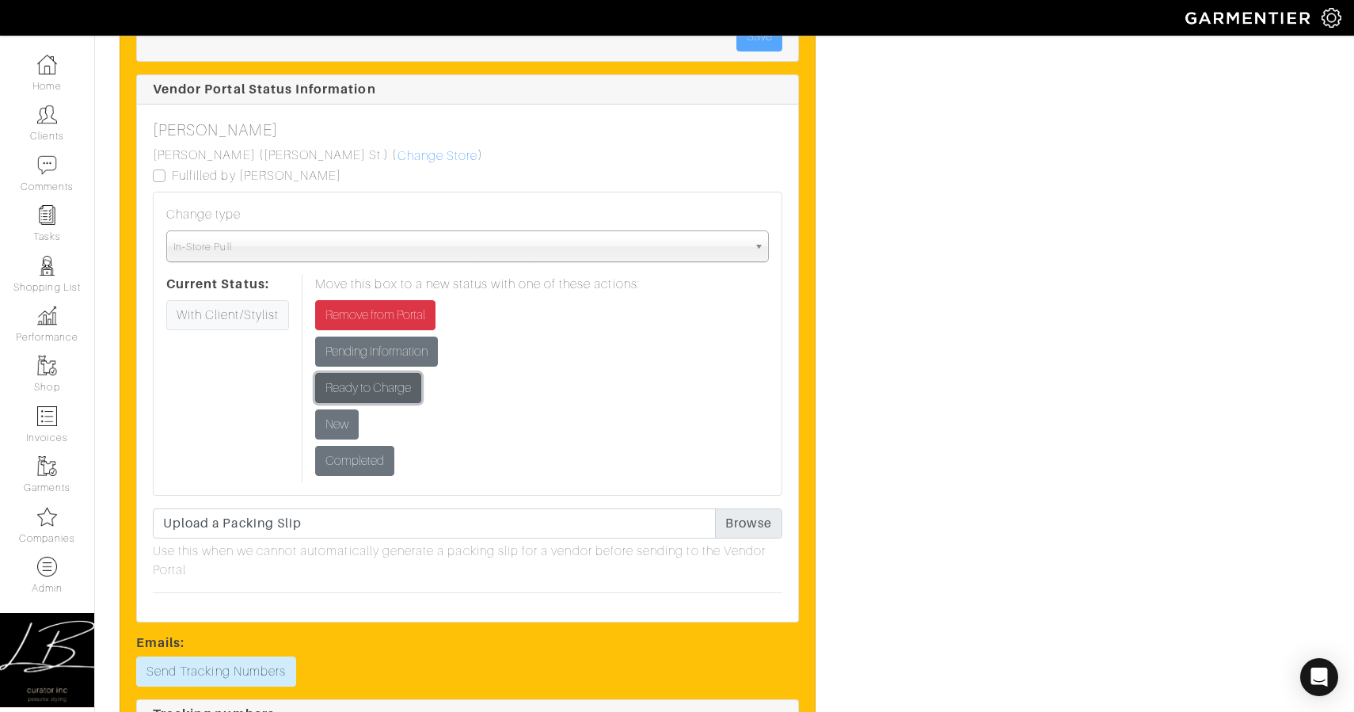
click at [383, 391] on input "Ready to Charge" at bounding box center [368, 388] width 106 height 30
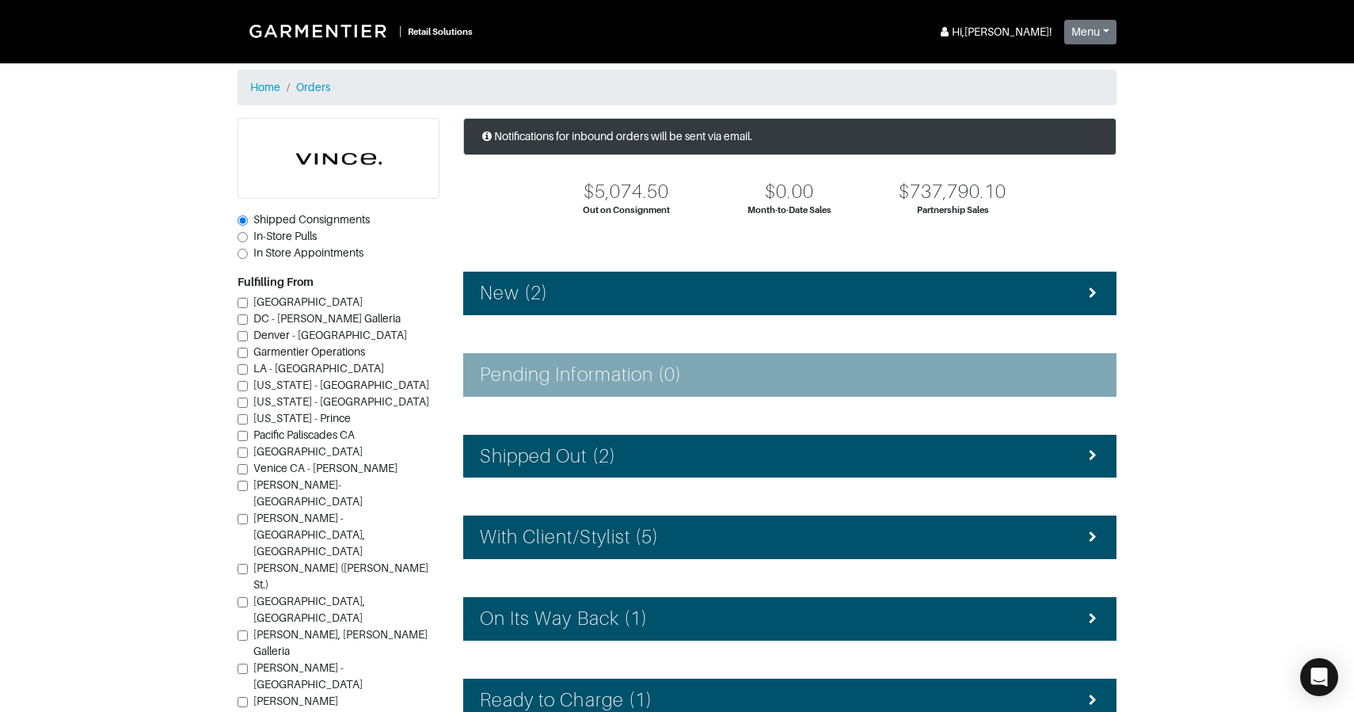
click at [291, 238] on span "In-Store Pulls" at bounding box center [284, 236] width 63 height 13
click at [248, 238] on input "In-Store Pulls" at bounding box center [243, 237] width 10 height 10
radio input "true"
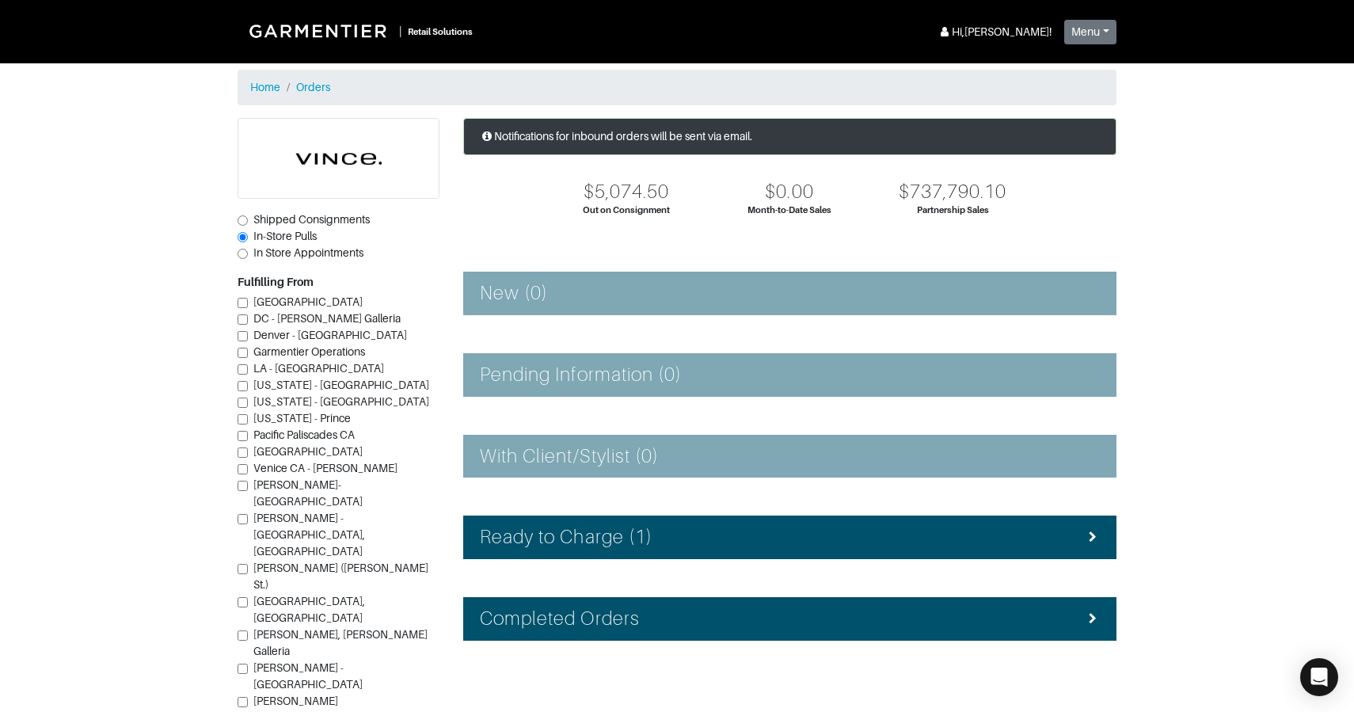
click at [291, 218] on span "Shipped Consignments" at bounding box center [311, 219] width 116 height 13
click at [248, 218] on input "Shipped Consignments" at bounding box center [243, 220] width 10 height 10
radio input "true"
